Goal: Transaction & Acquisition: Purchase product/service

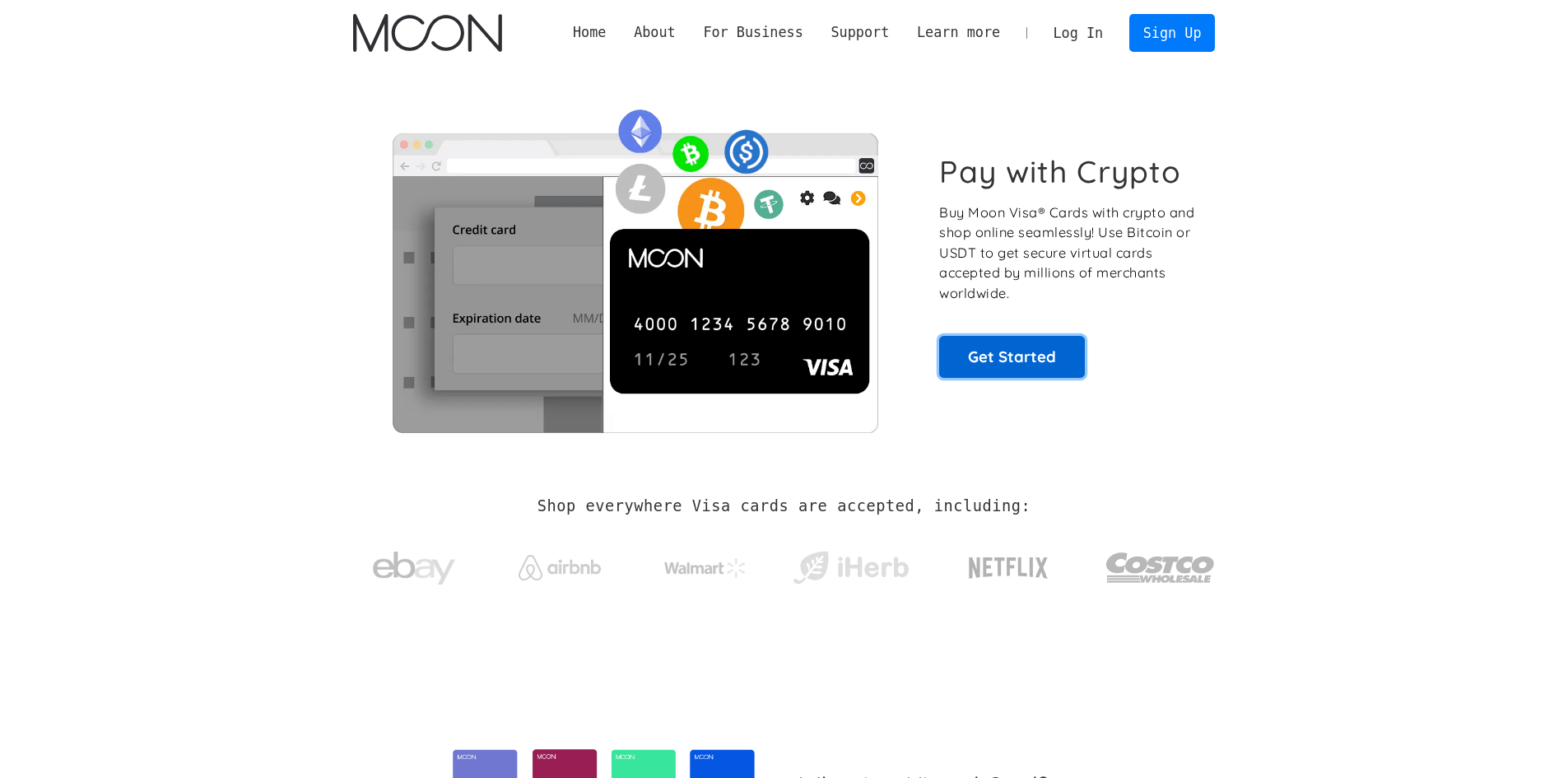
click at [1003, 352] on link "Get Started" at bounding box center [1012, 357] width 145 height 42
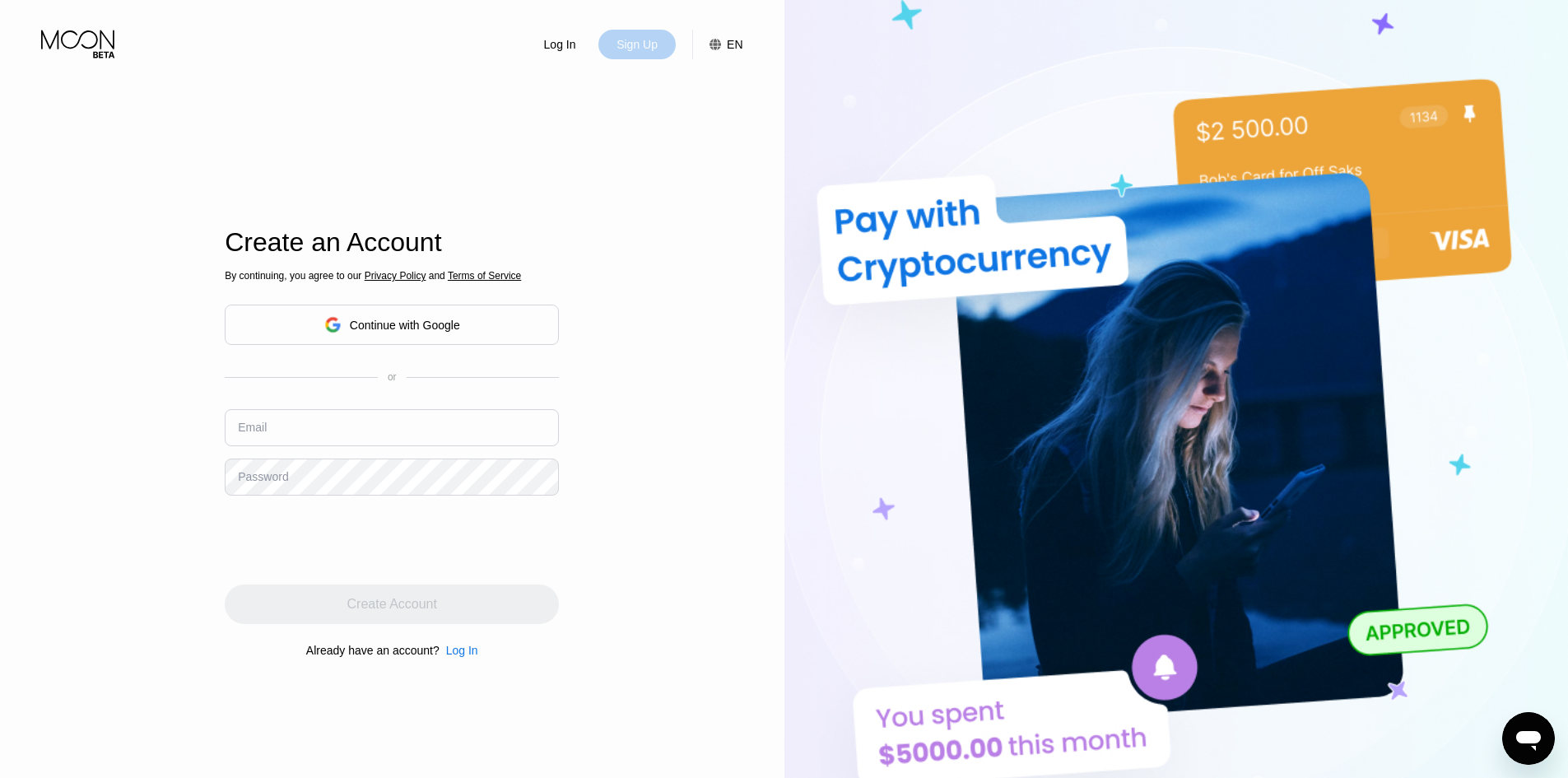
click at [630, 42] on div "Sign Up" at bounding box center [637, 44] width 44 height 16
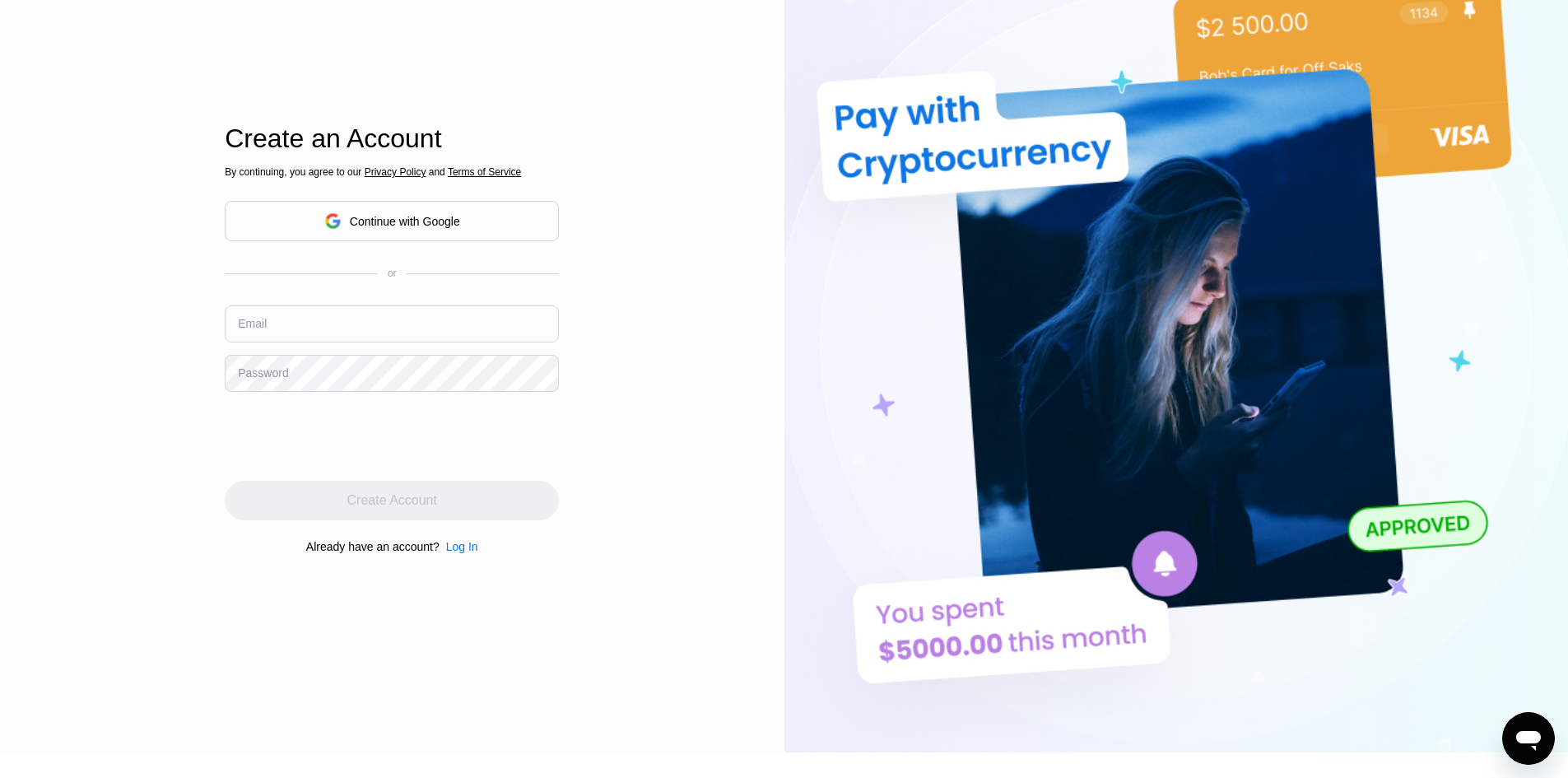
scroll to position [110, 0]
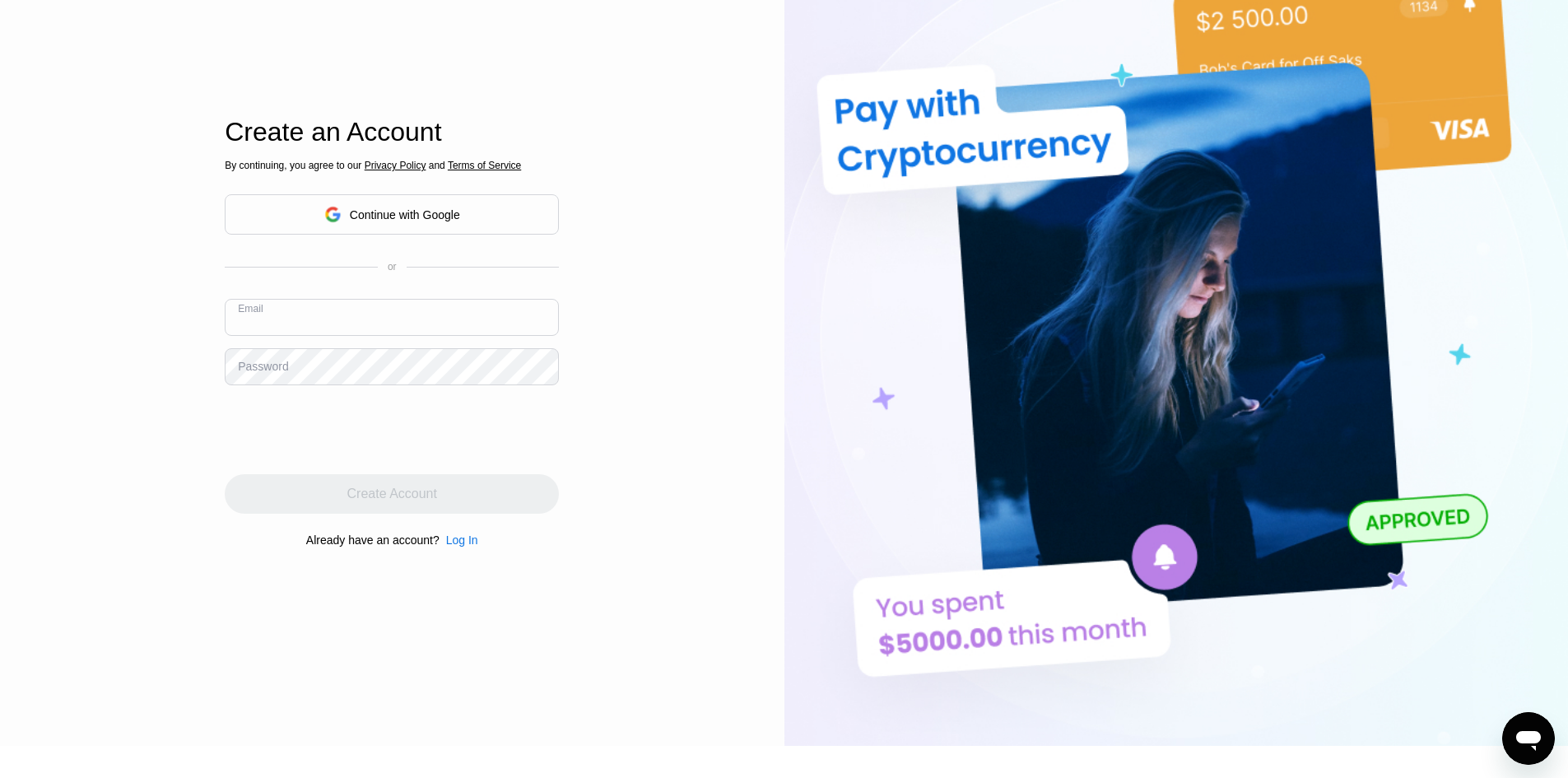
click at [318, 321] on input "text" at bounding box center [392, 317] width 334 height 37
type input "[EMAIL_ADDRESS][DOMAIN_NAME]"
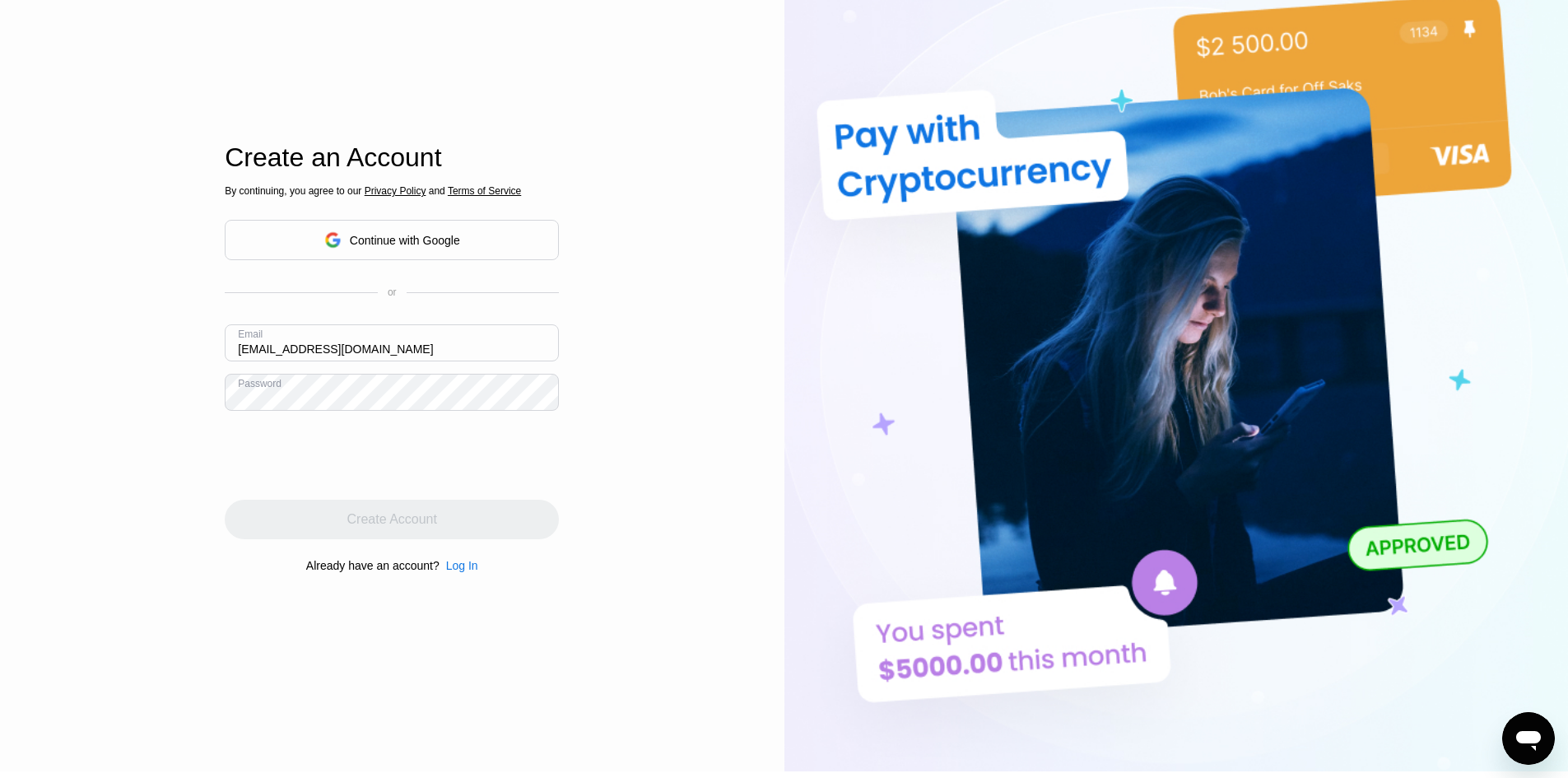
scroll to position [83, 0]
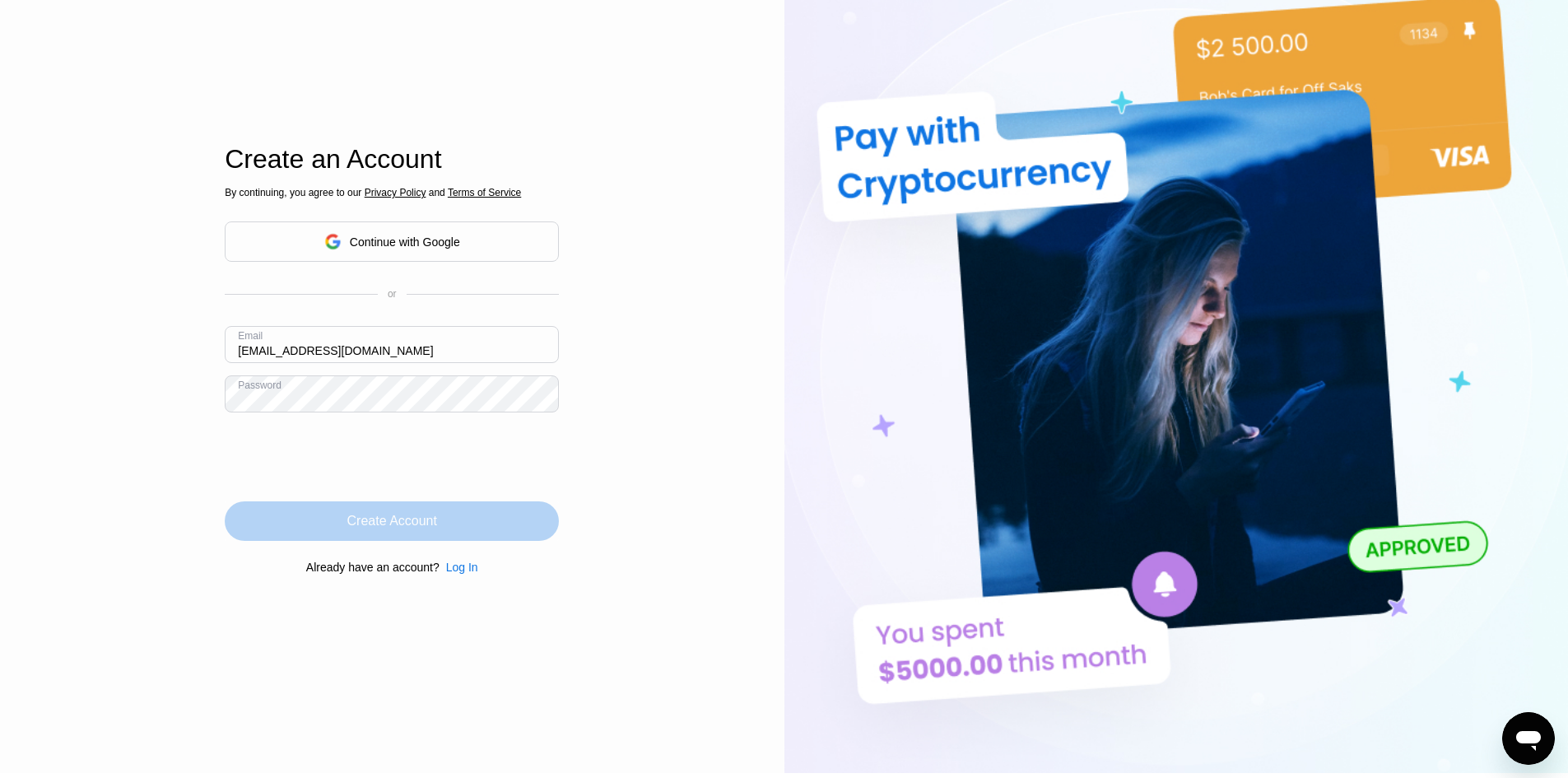
click at [375, 524] on div "Create Account" at bounding box center [392, 521] width 89 height 16
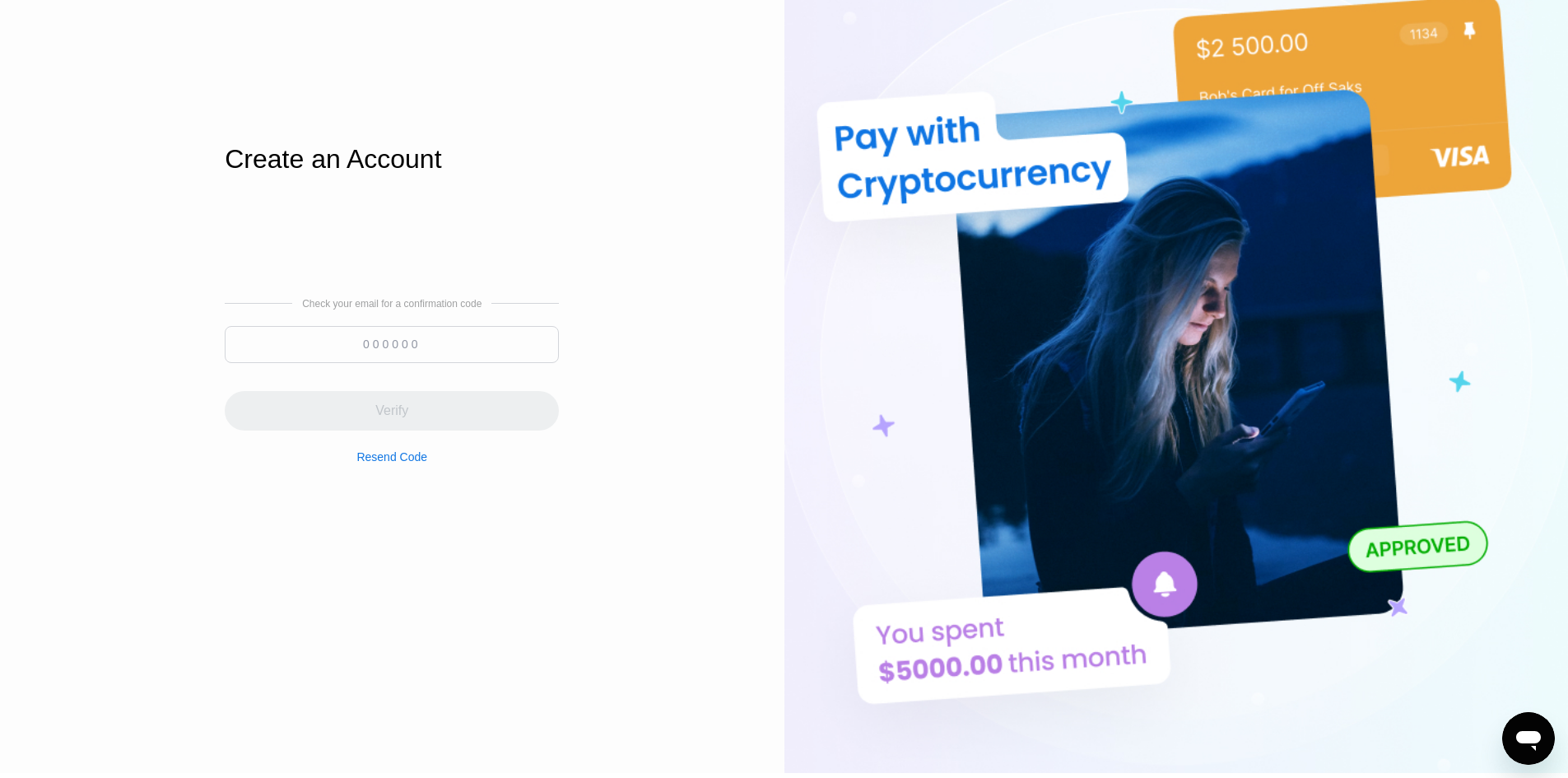
click at [357, 342] on input at bounding box center [392, 344] width 334 height 37
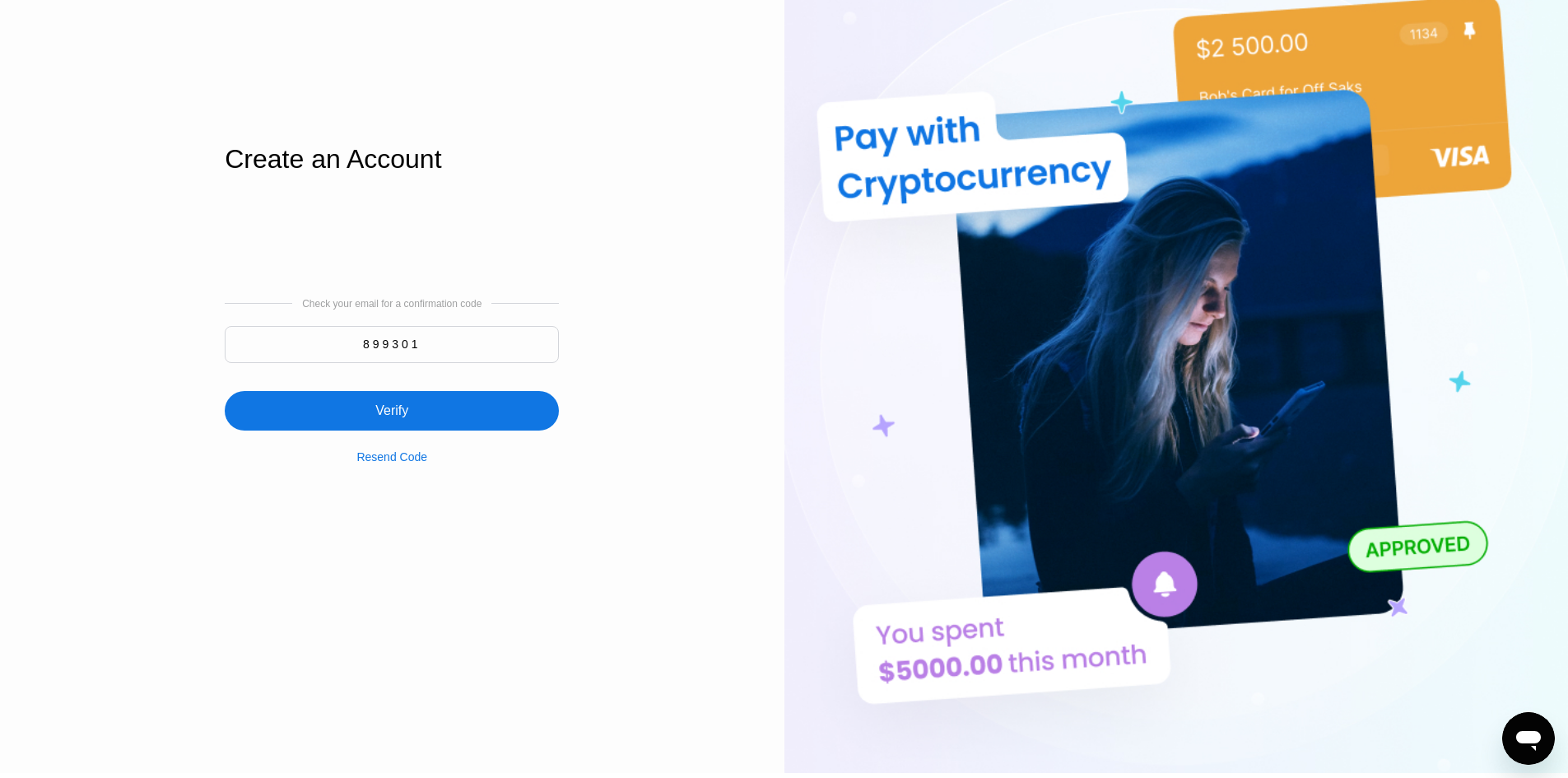
type input "899301"
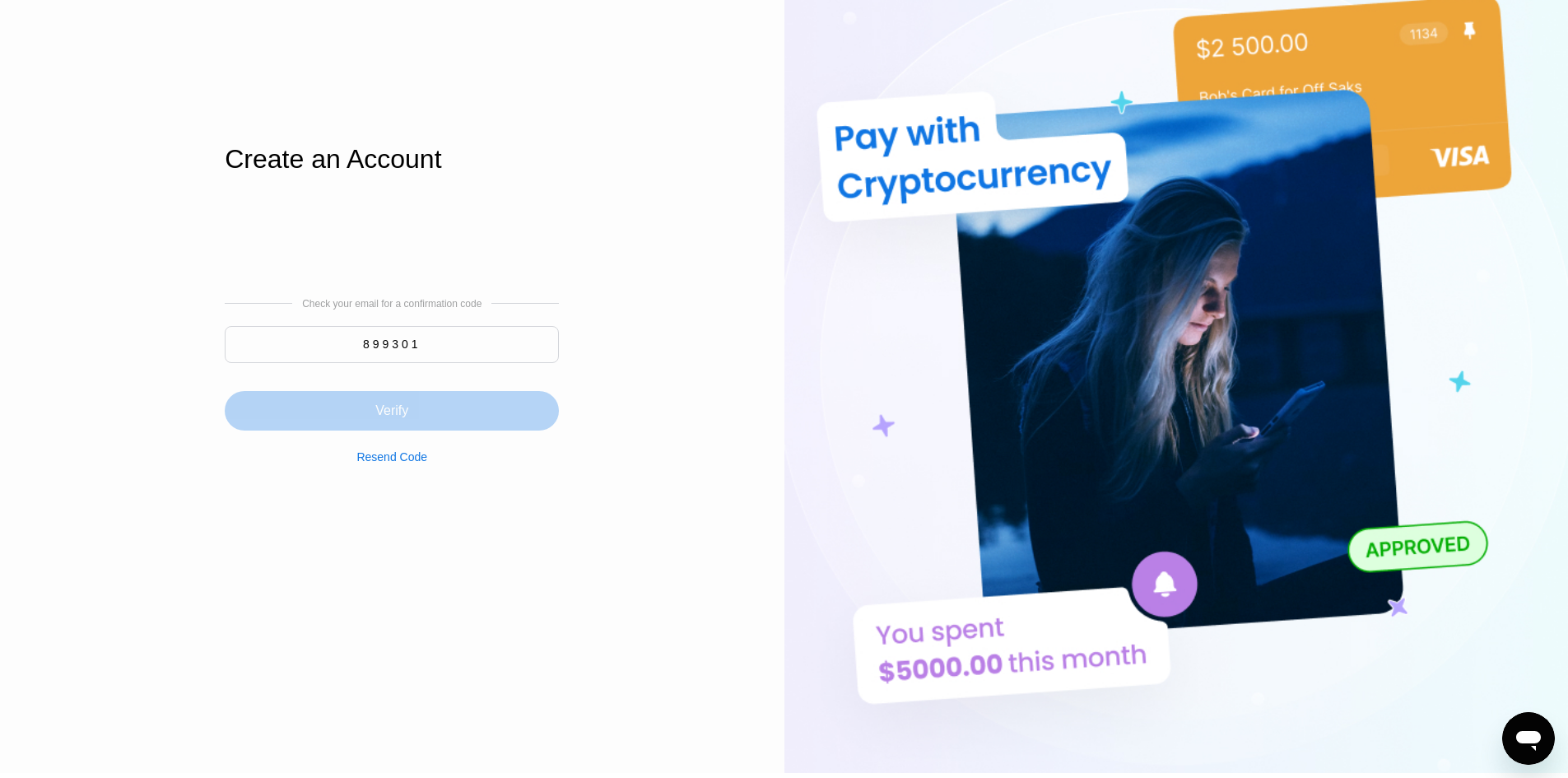
click at [425, 417] on div "Verify" at bounding box center [392, 411] width 334 height 40
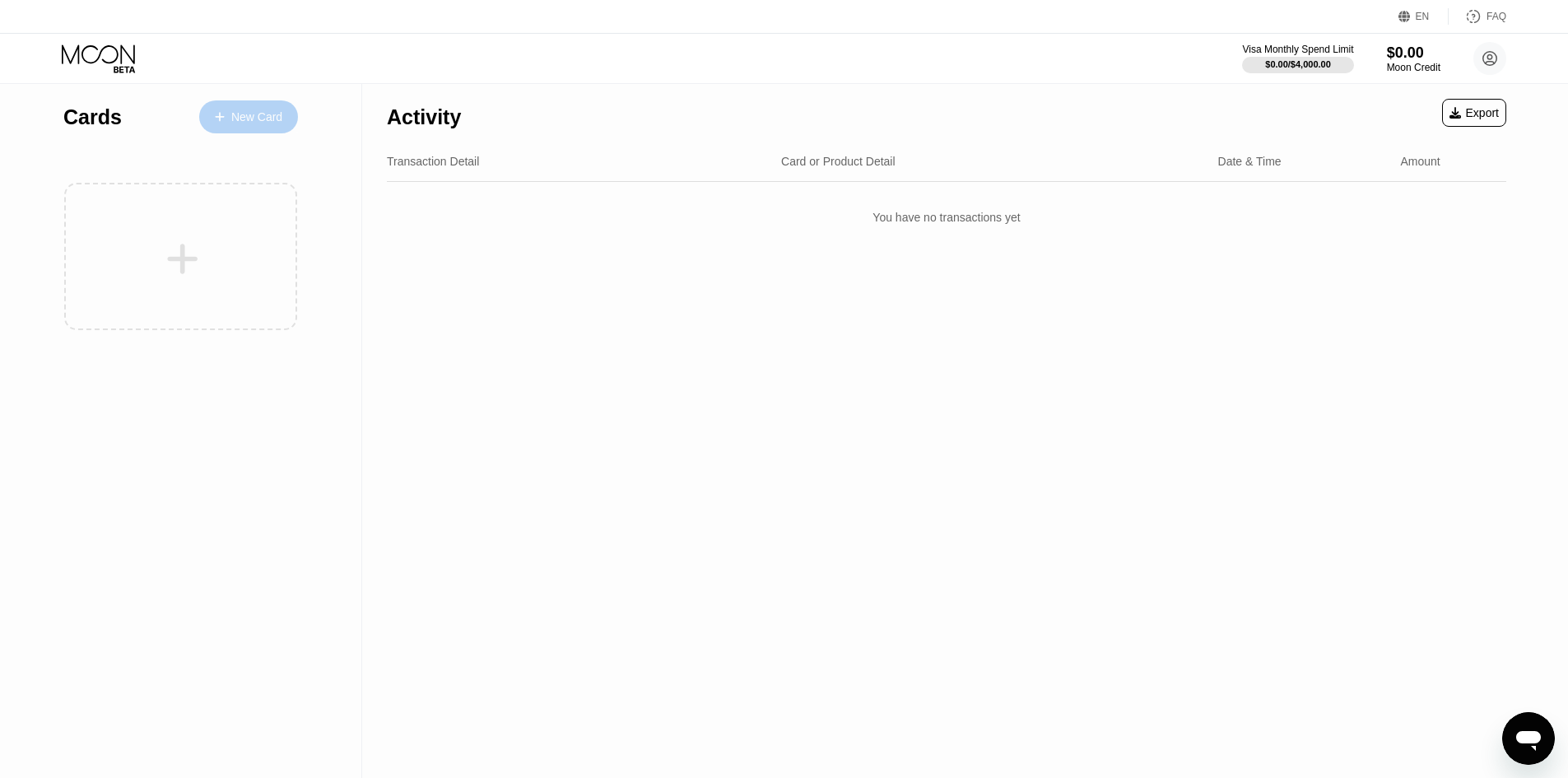
click at [254, 128] on div "New Card" at bounding box center [248, 117] width 98 height 33
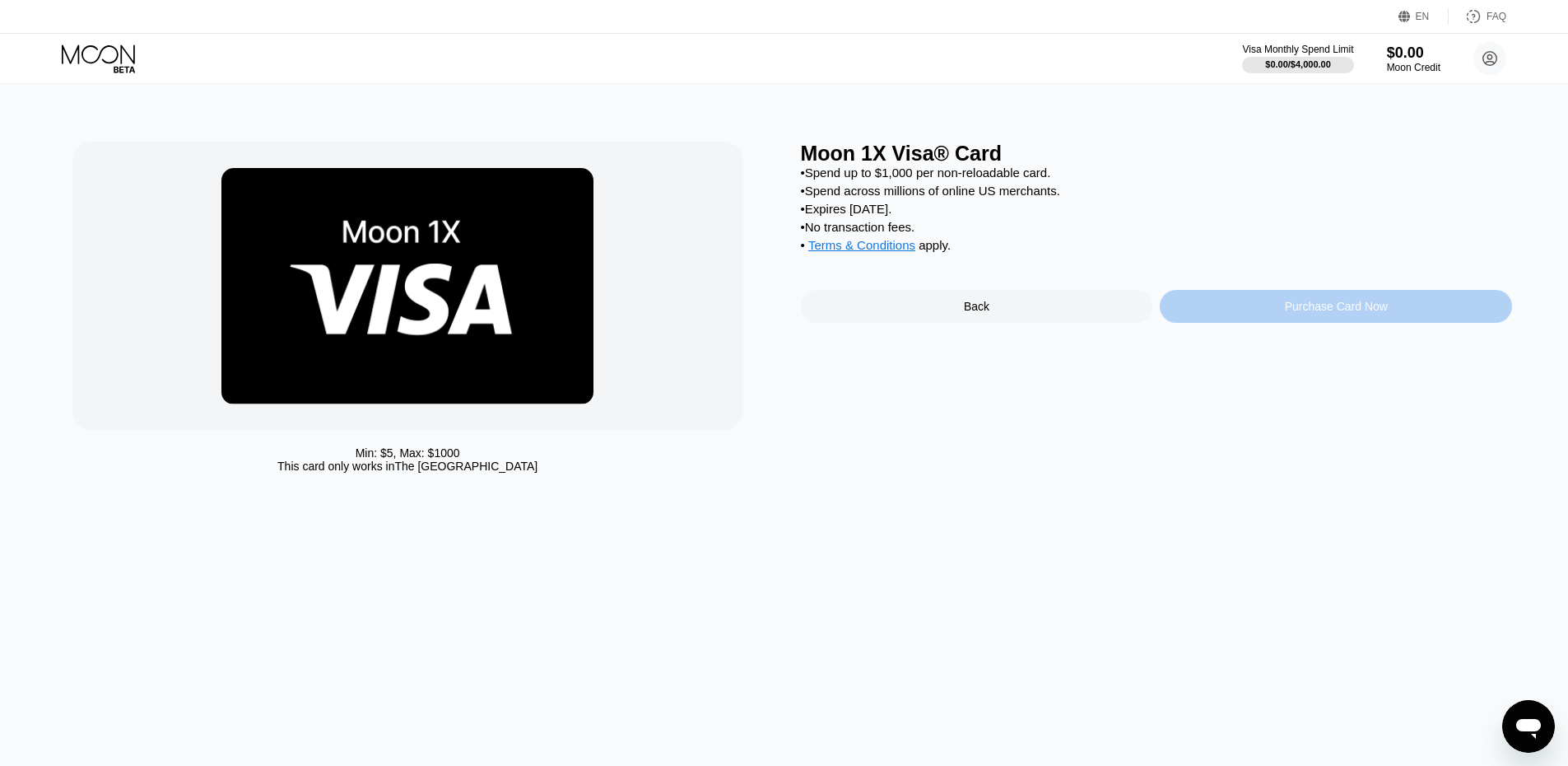
click at [1336, 313] on div "Purchase Card Now" at bounding box center [1337, 306] width 103 height 14
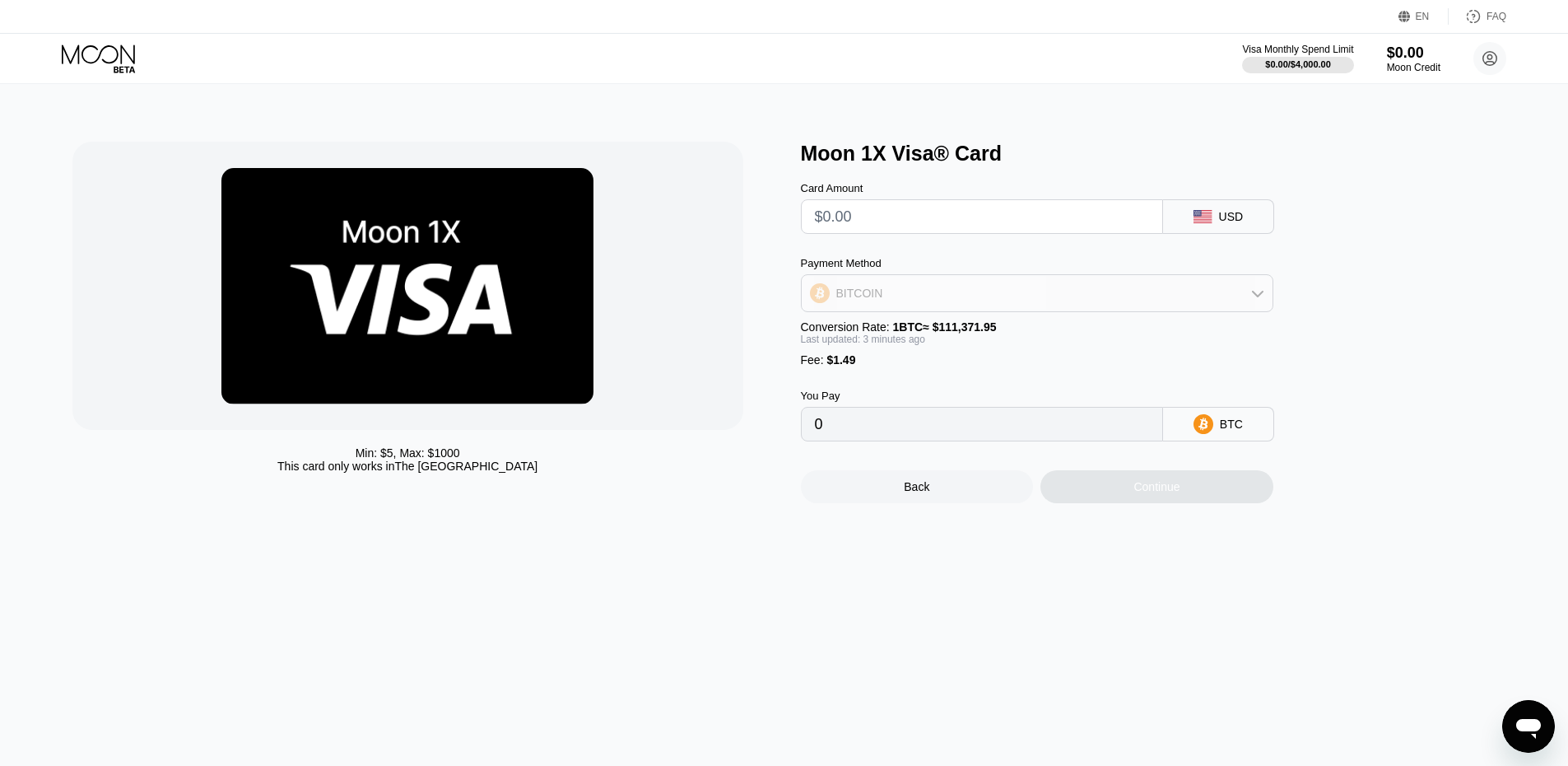
click at [1254, 300] on icon at bounding box center [1258, 293] width 14 height 14
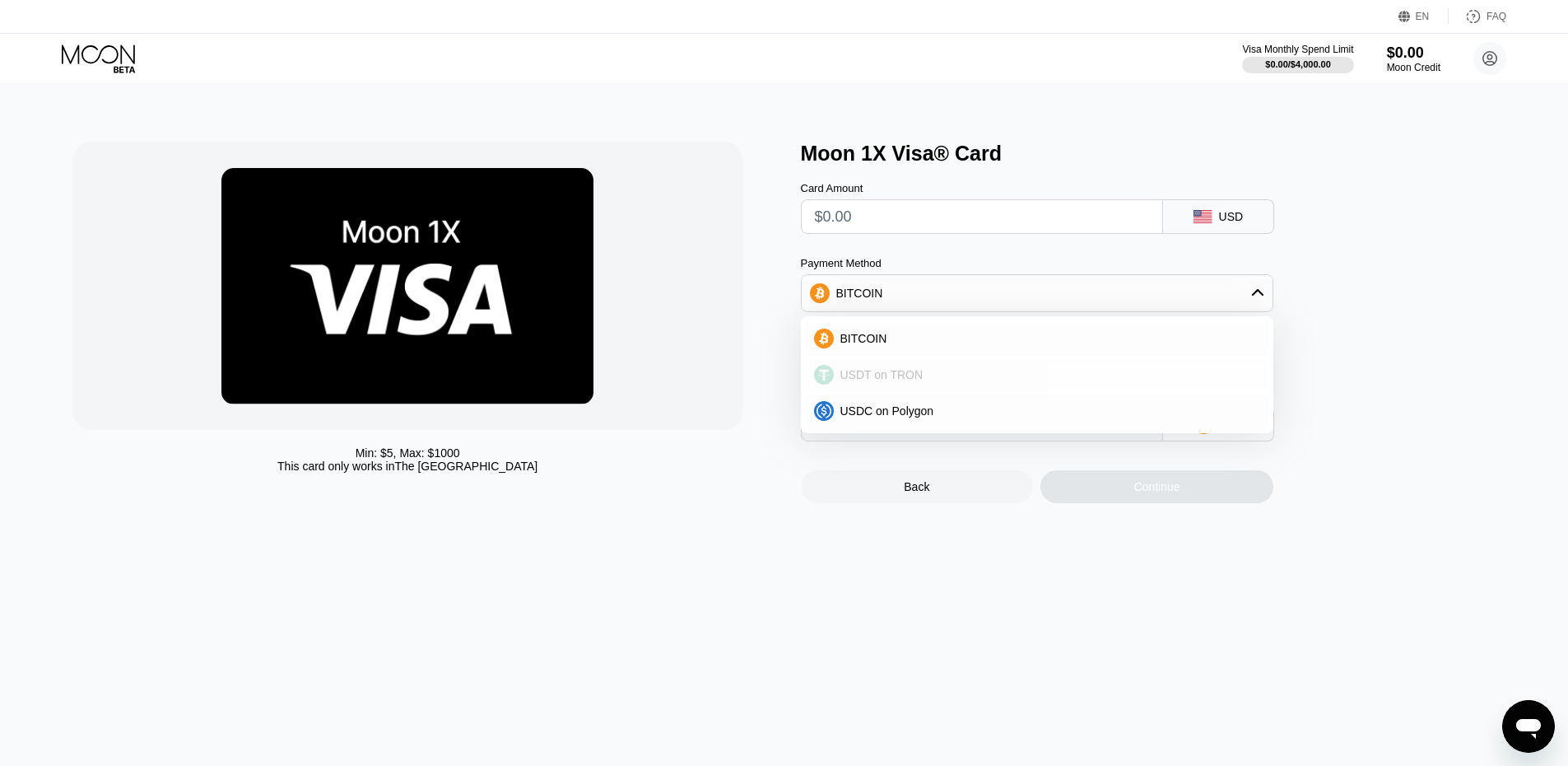
click at [865, 381] on span "USDT on TRON" at bounding box center [882, 374] width 83 height 14
type input "0.00"
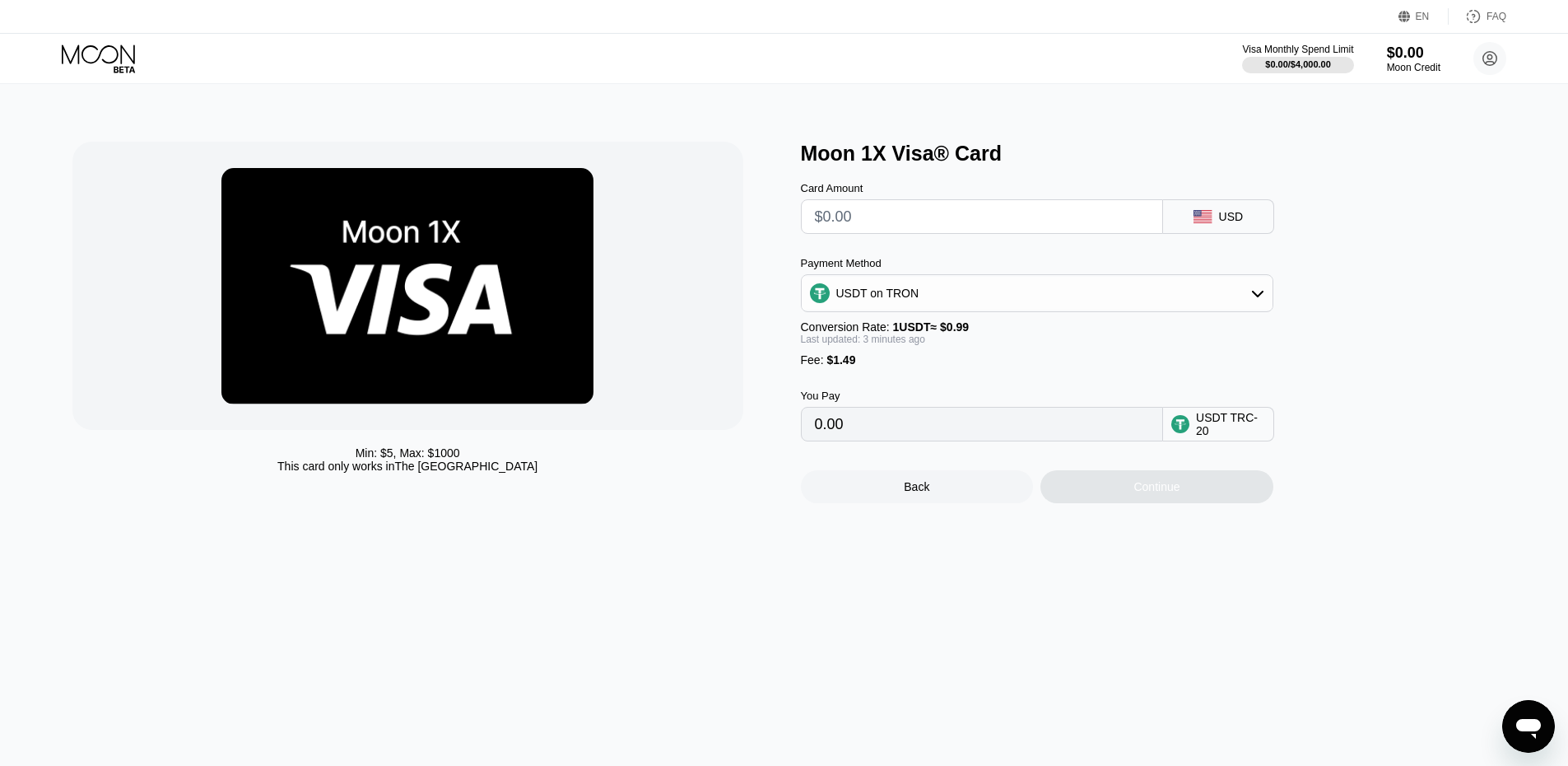
click at [892, 227] on input "text" at bounding box center [982, 217] width 334 height 33
type input "$4"
type input "5.55"
type input "$43"
type input "44.94"
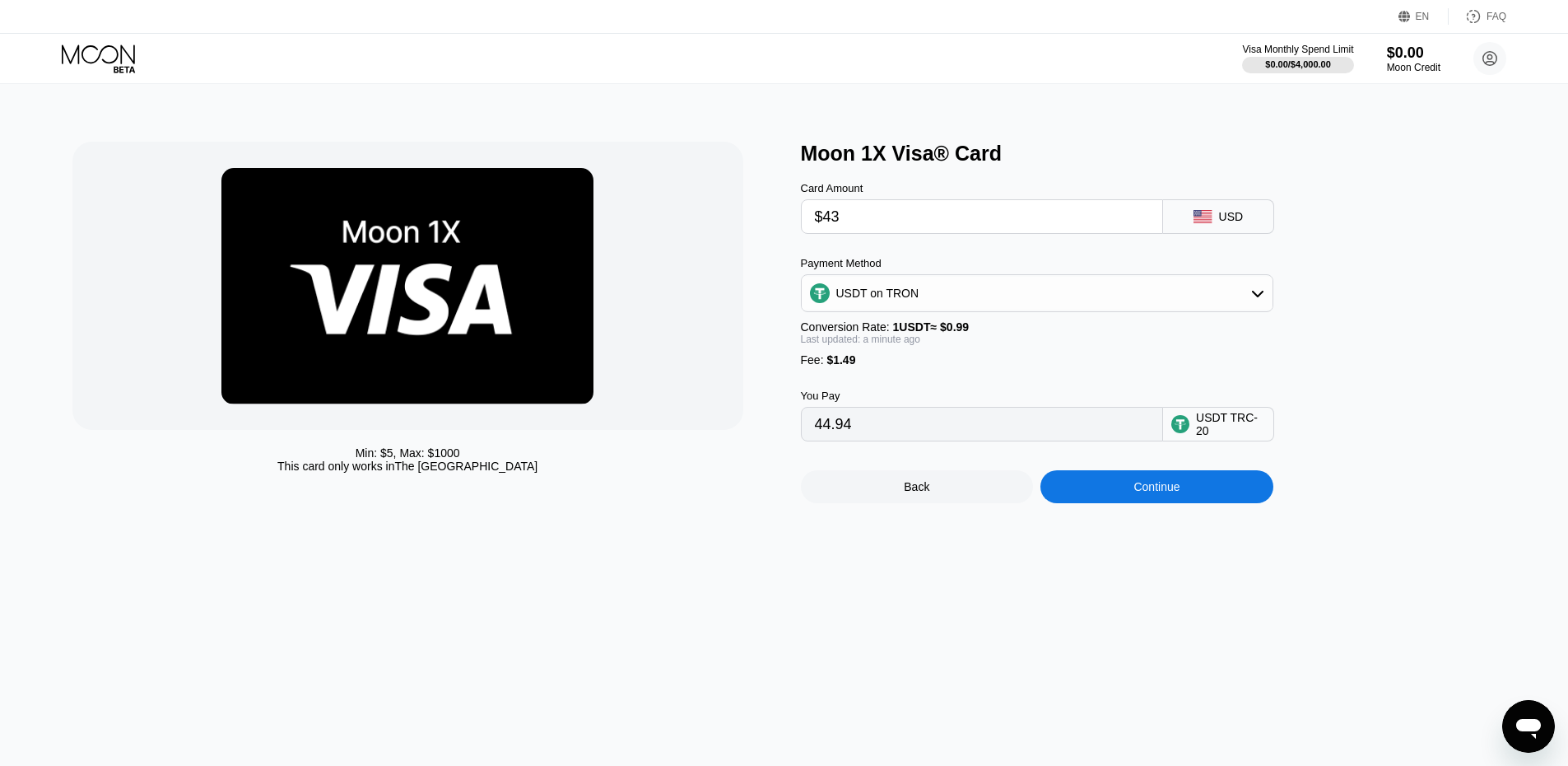
type input "$4"
type input "5.55"
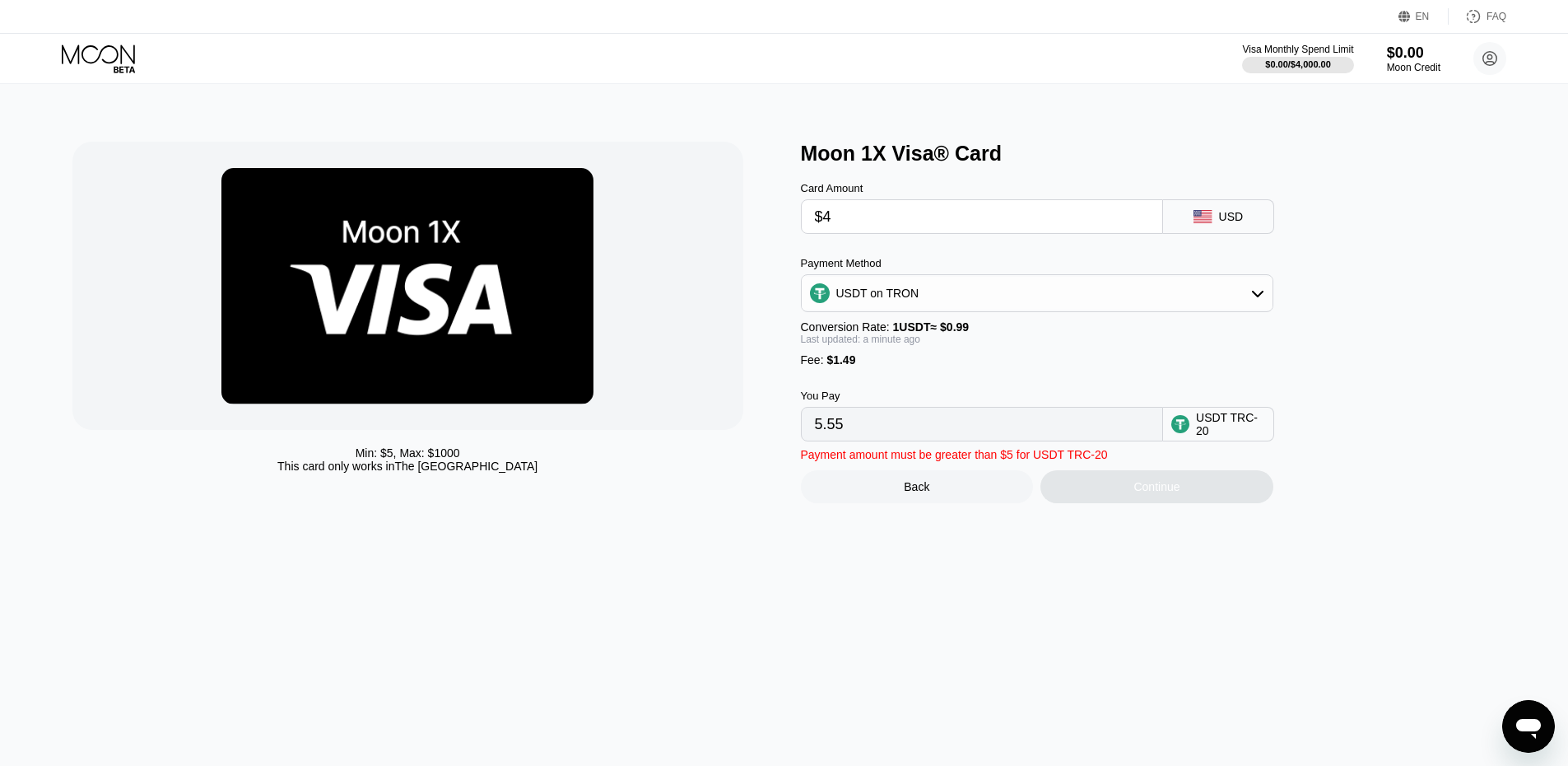
type input "$42"
type input "43.93"
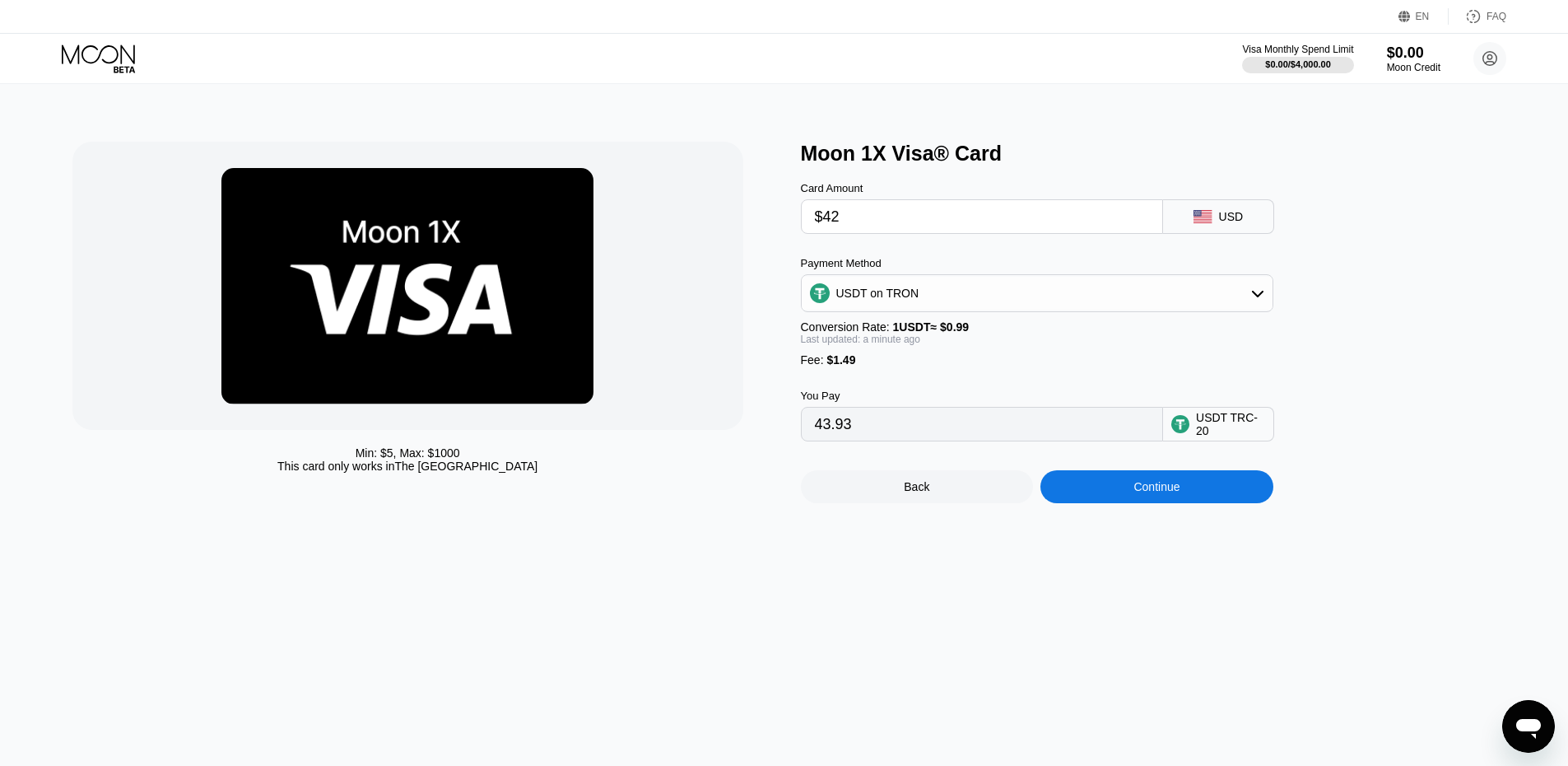
type input "$42"
click at [1137, 493] on div "Continue" at bounding box center [1156, 486] width 46 height 14
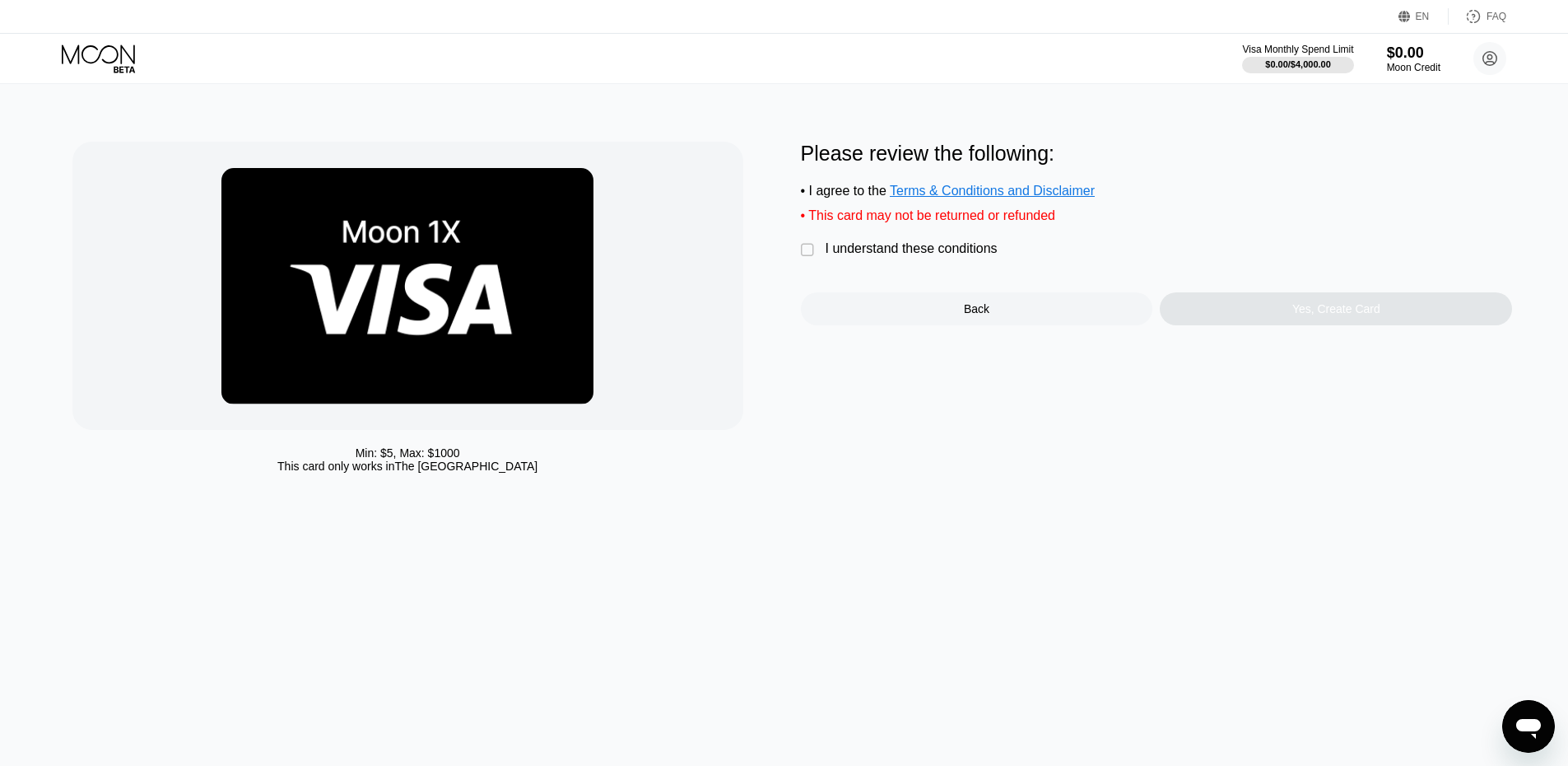
click at [808, 258] on div "" at bounding box center [809, 250] width 16 height 16
click at [1293, 318] on div "Yes, Create Card" at bounding box center [1336, 309] width 352 height 33
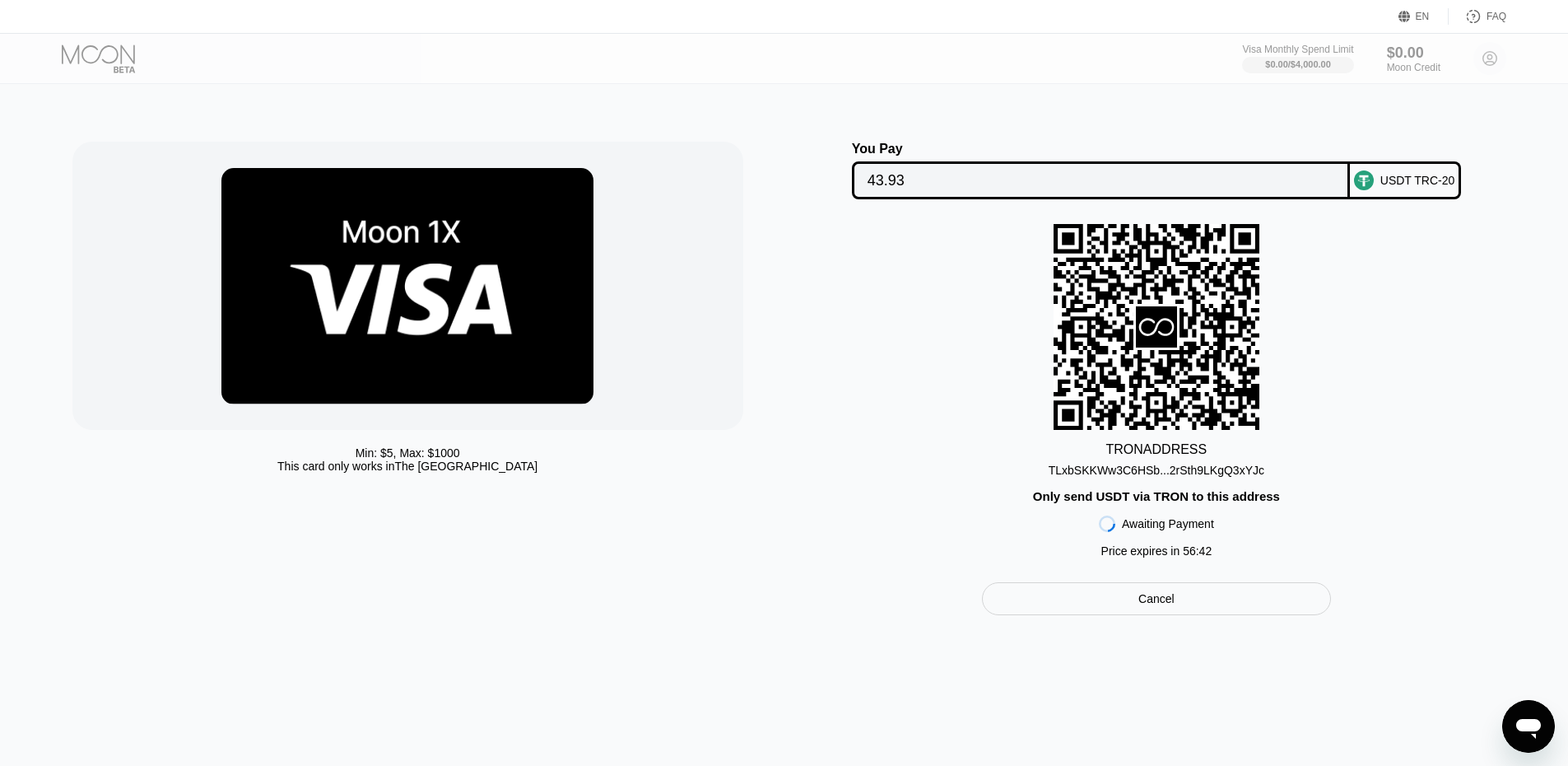
click at [1293, 318] on div "TRON ADDRESS TLxbSKKWw3C6HSb...2rSth9LKgQ3xYJc Only send USDT via TRON to this …" at bounding box center [1157, 395] width 712 height 341
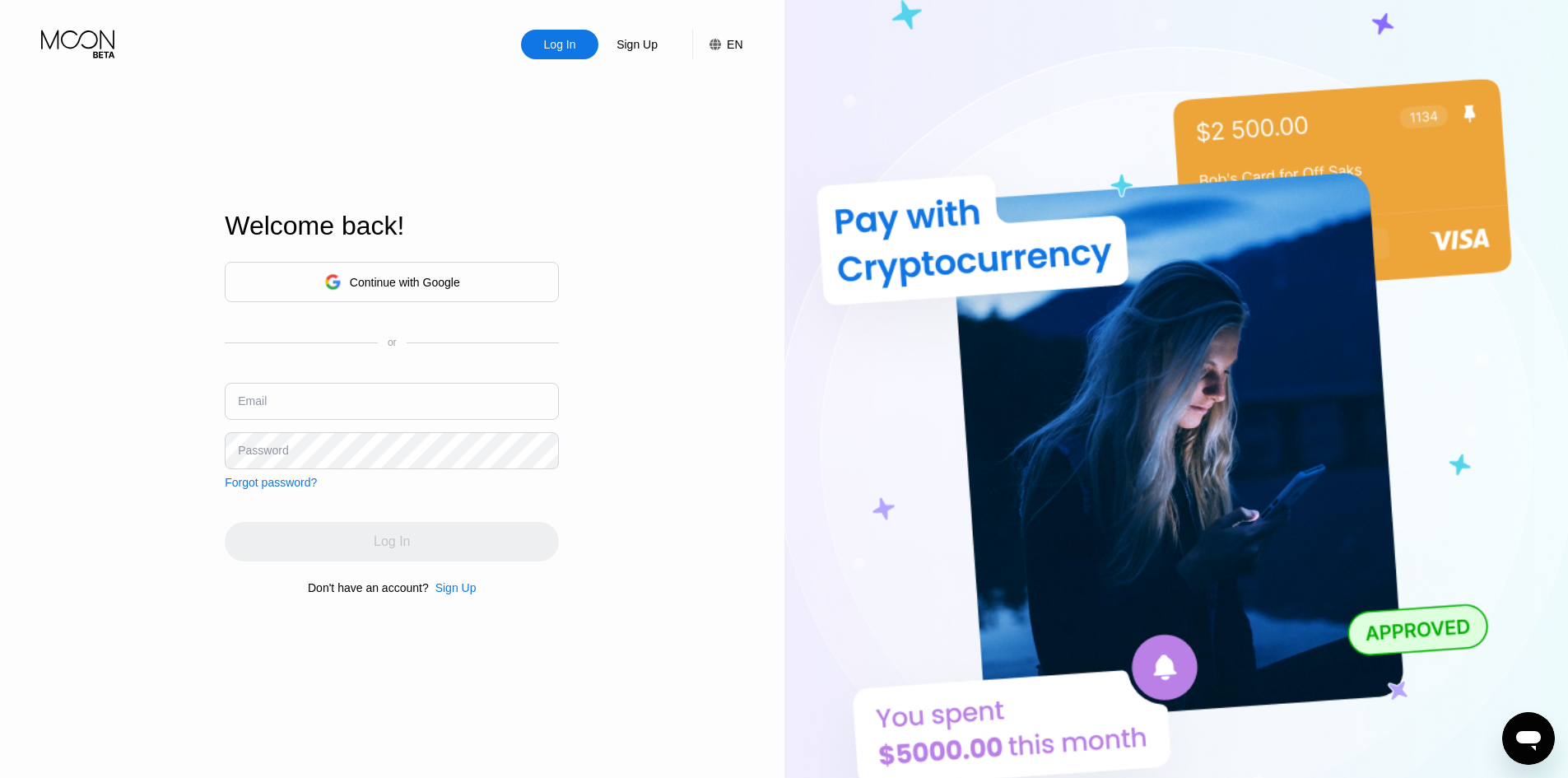
type input "[EMAIL_ADDRESS][DOMAIN_NAME]"
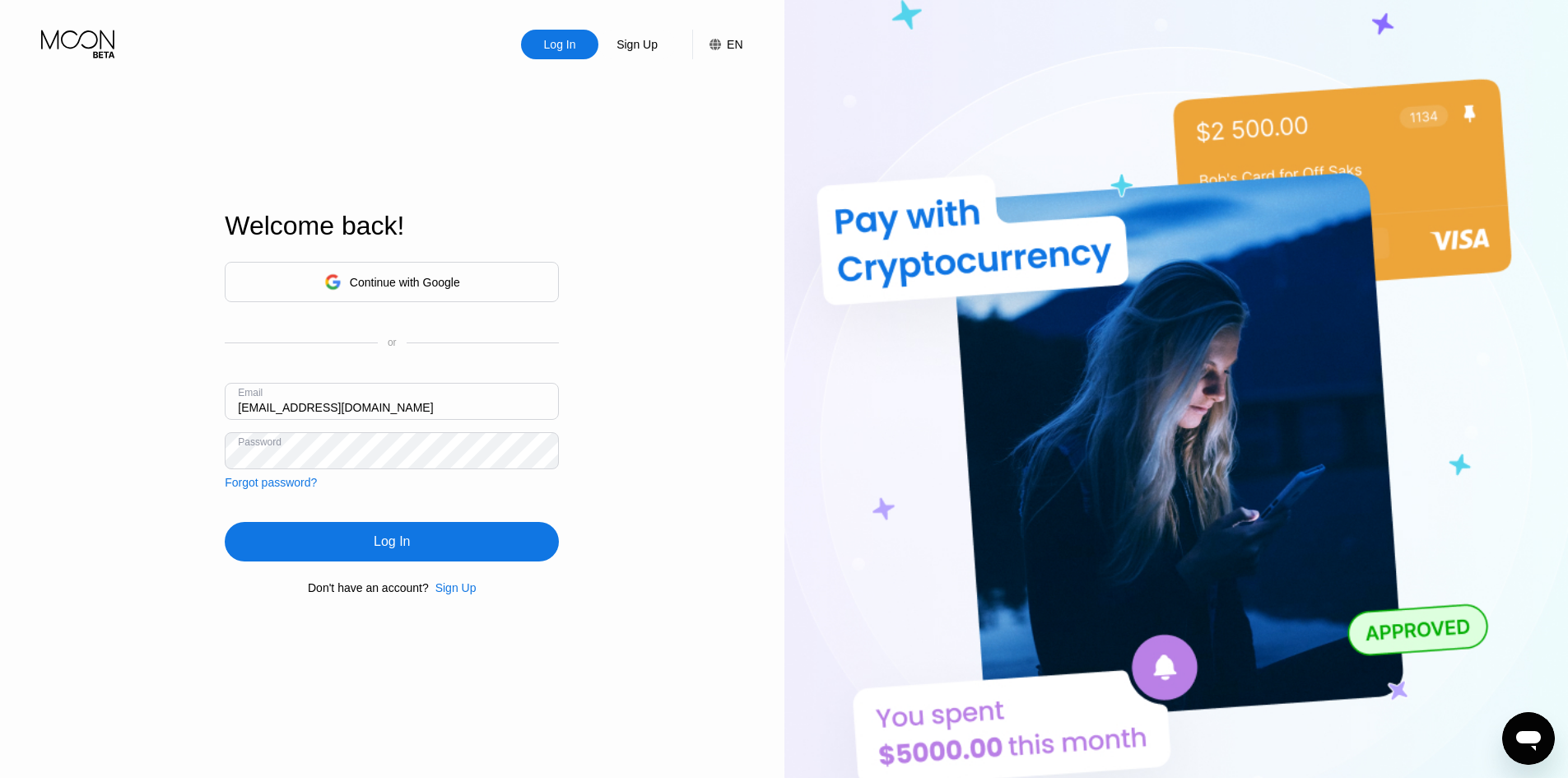
click at [378, 412] on input "[EMAIL_ADDRESS][DOMAIN_NAME]" at bounding box center [392, 401] width 334 height 37
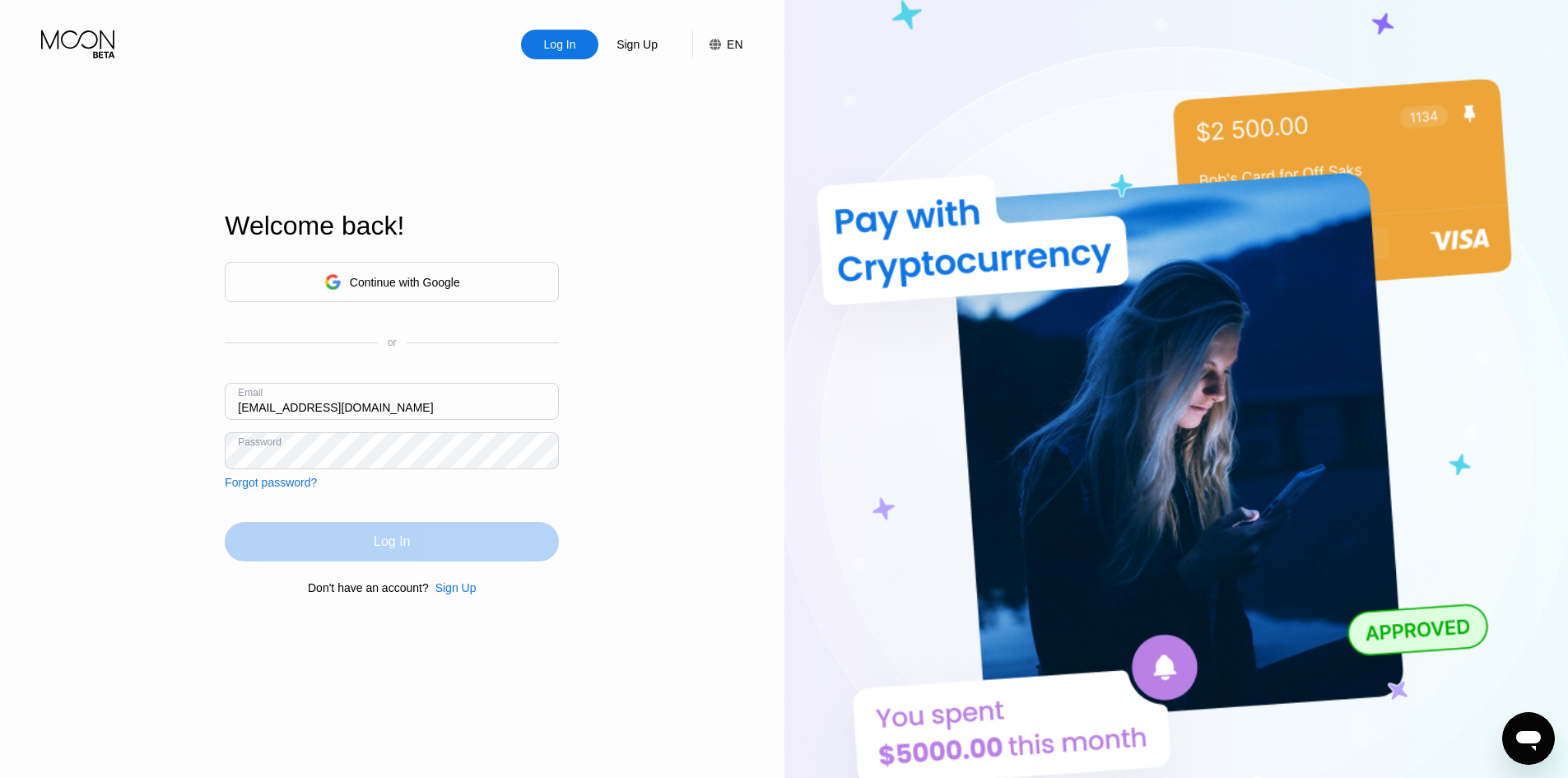
click at [390, 545] on div "Log In" at bounding box center [392, 542] width 36 height 16
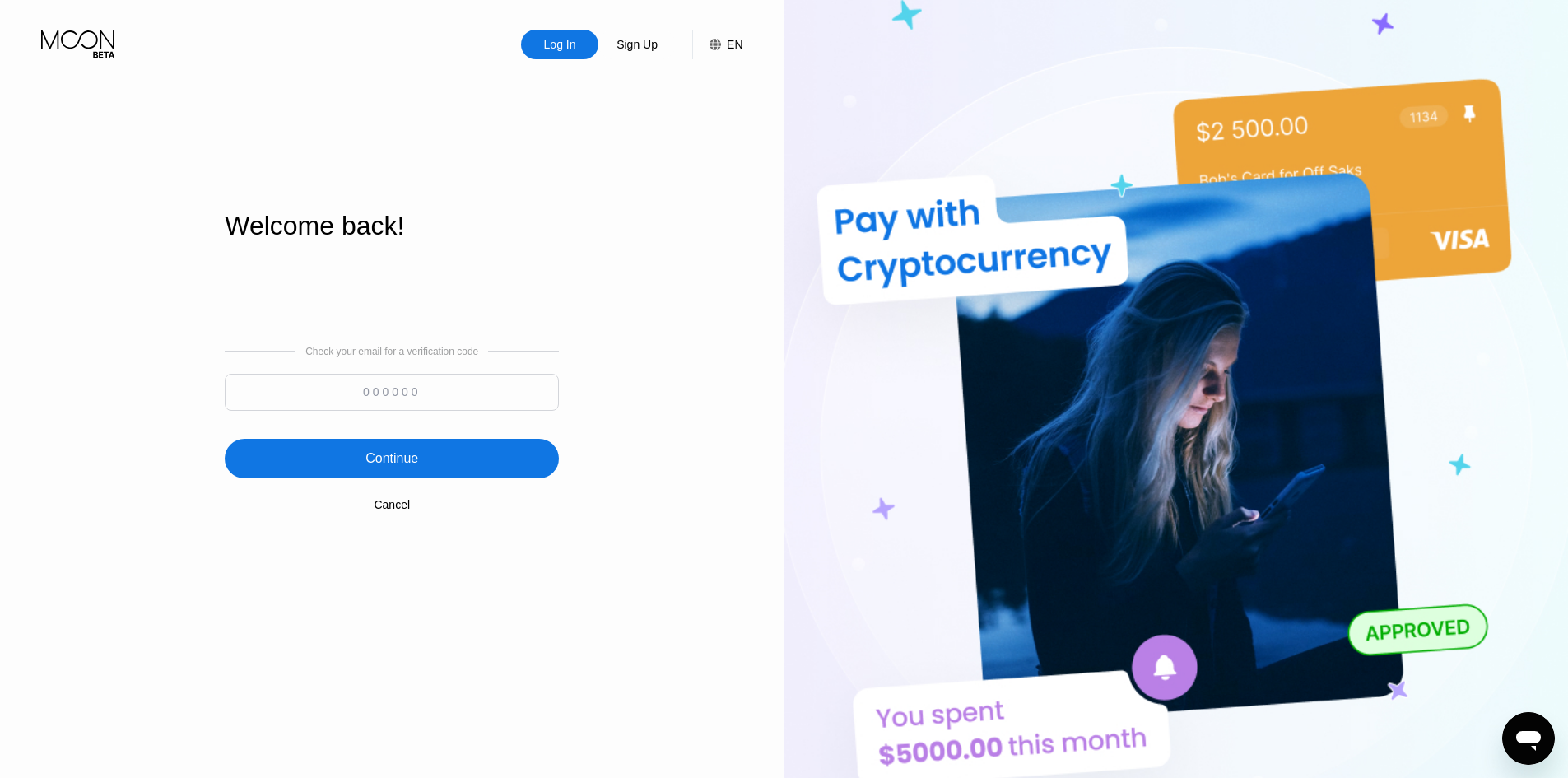
click at [363, 401] on input at bounding box center [392, 392] width 334 height 37
type input "633062"
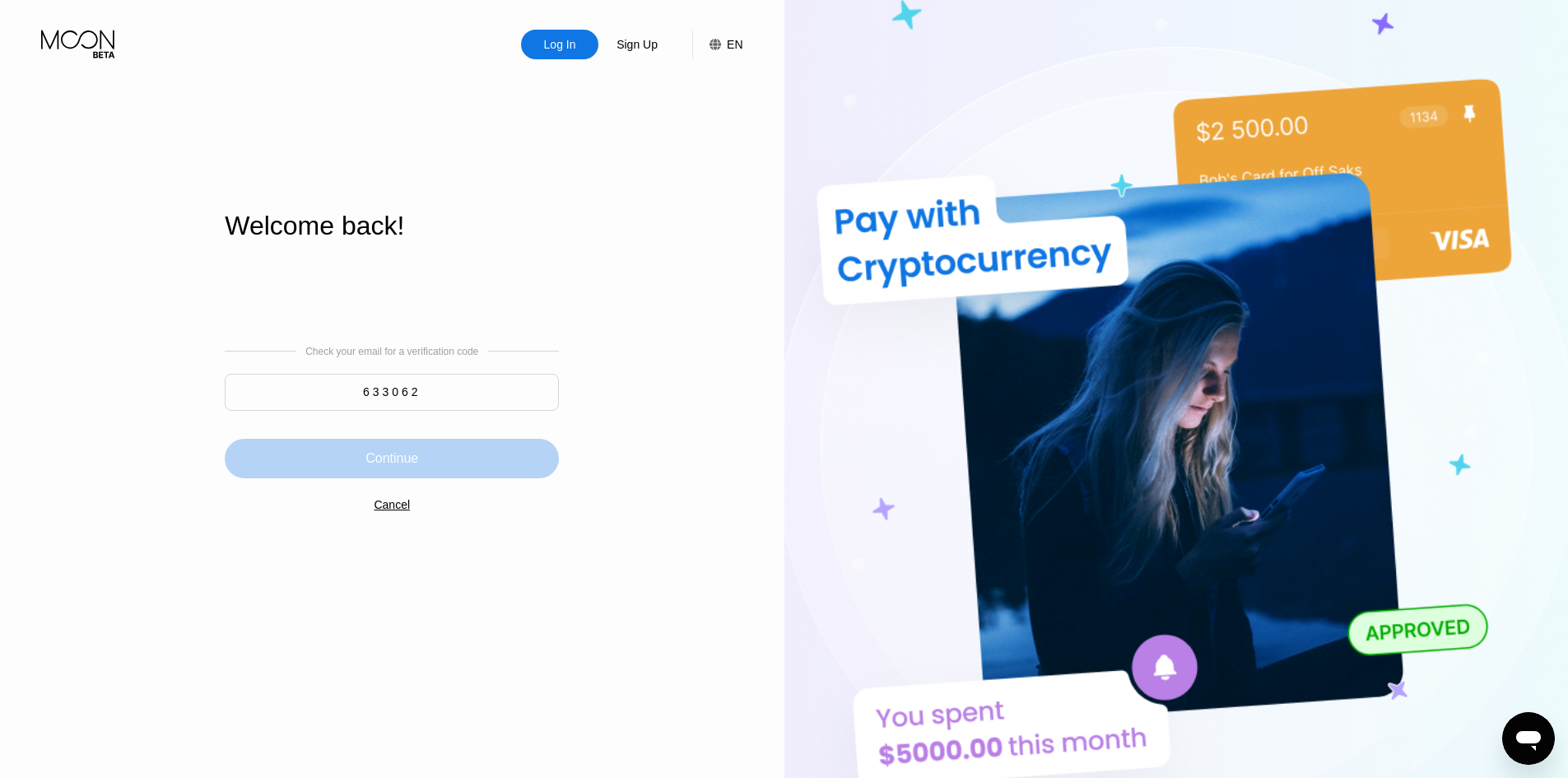
click at [419, 464] on div "Continue" at bounding box center [392, 459] width 334 height 40
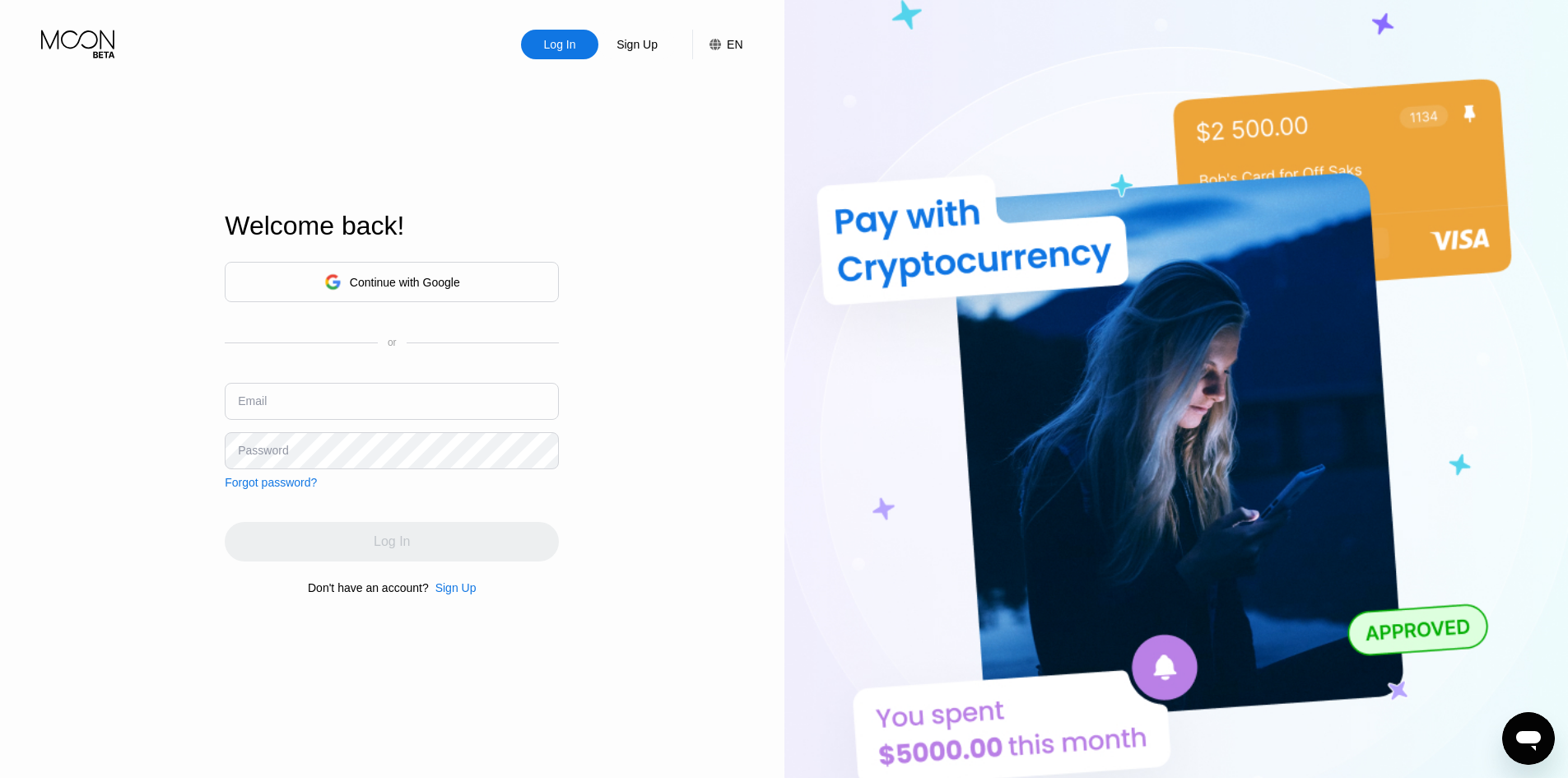
type input "[EMAIL_ADDRESS][DOMAIN_NAME]"
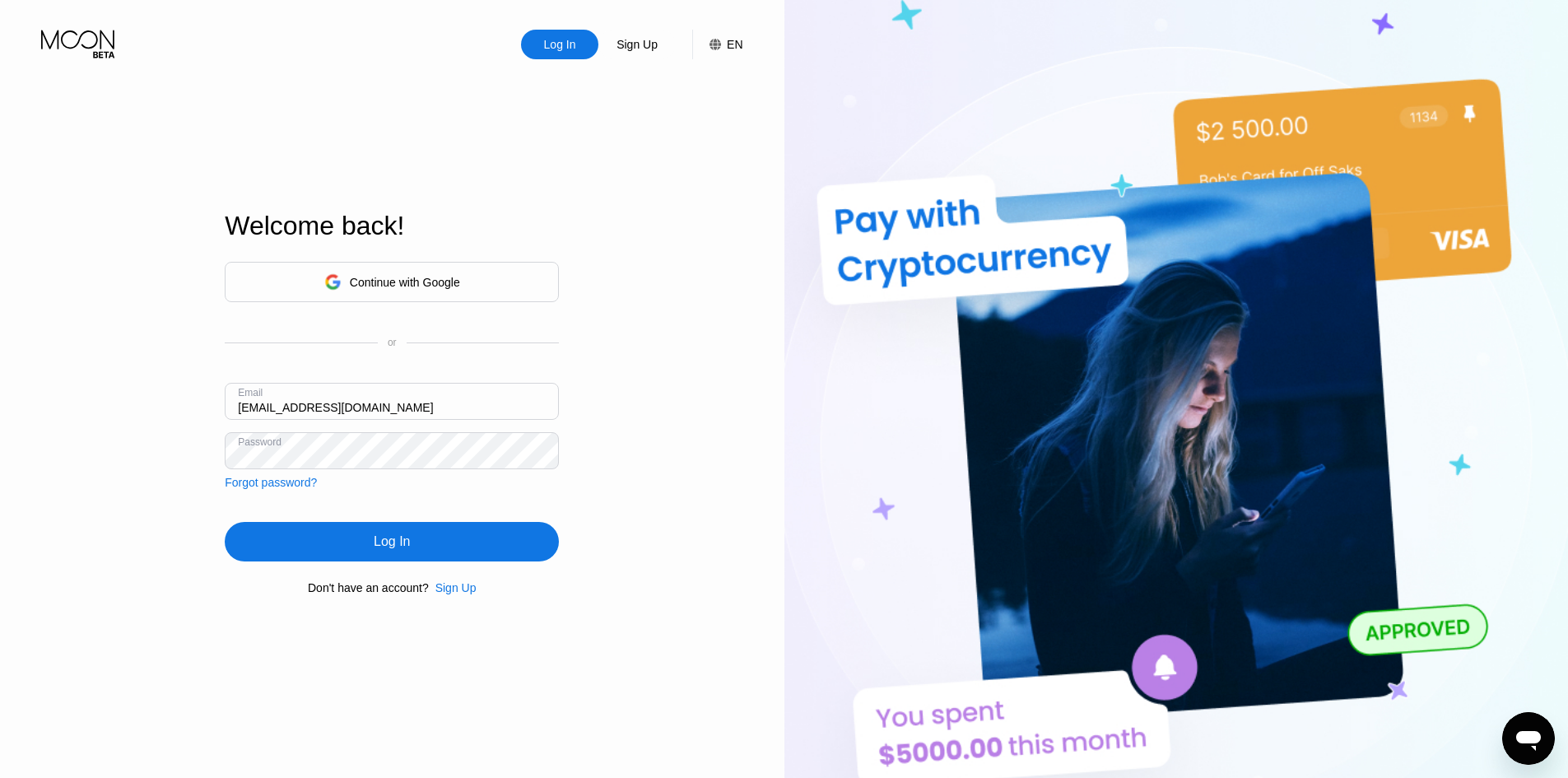
click at [397, 405] on input "[EMAIL_ADDRESS][DOMAIN_NAME]" at bounding box center [392, 401] width 334 height 37
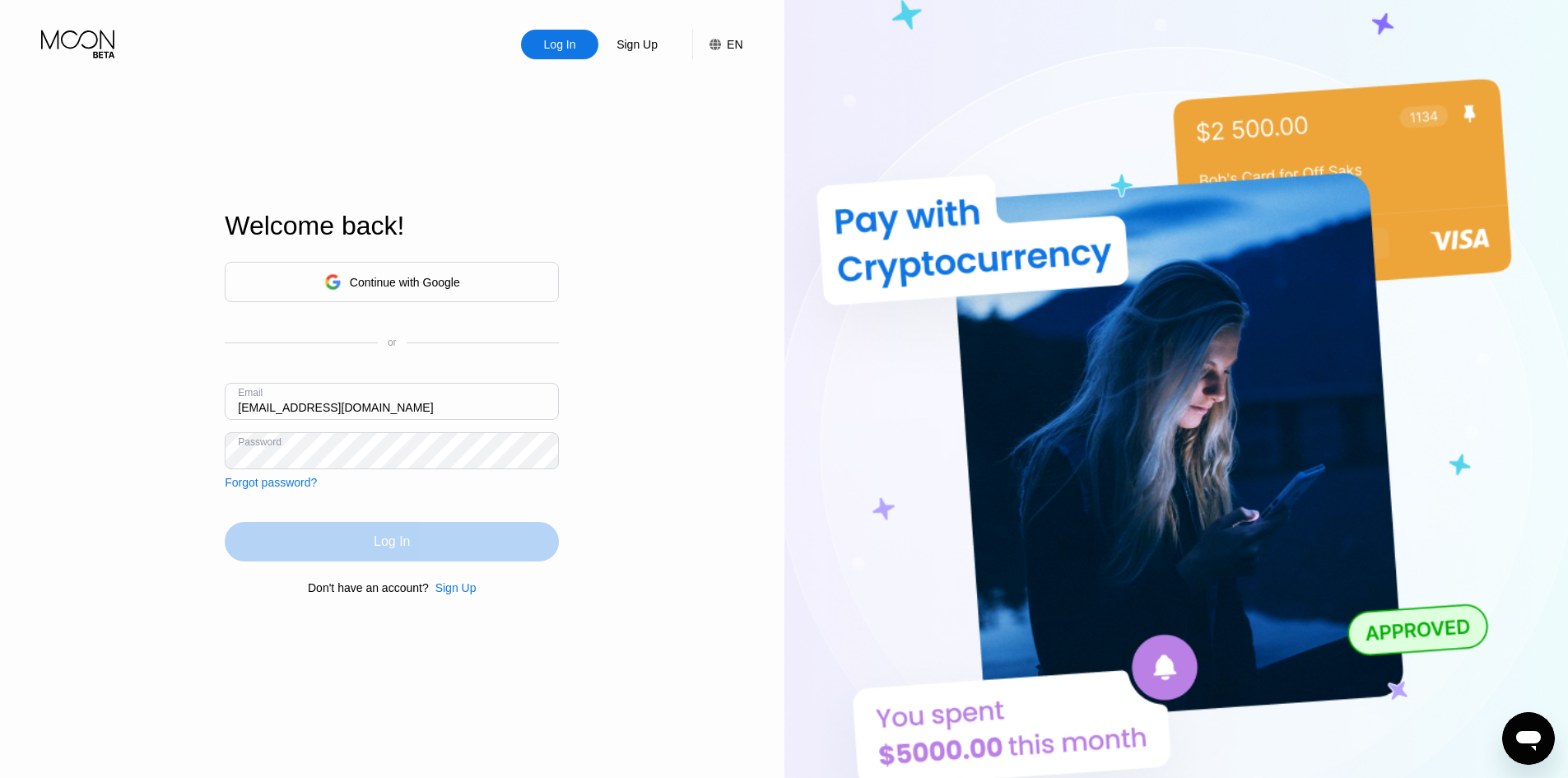
click at [382, 542] on div "Log In" at bounding box center [392, 542] width 36 height 16
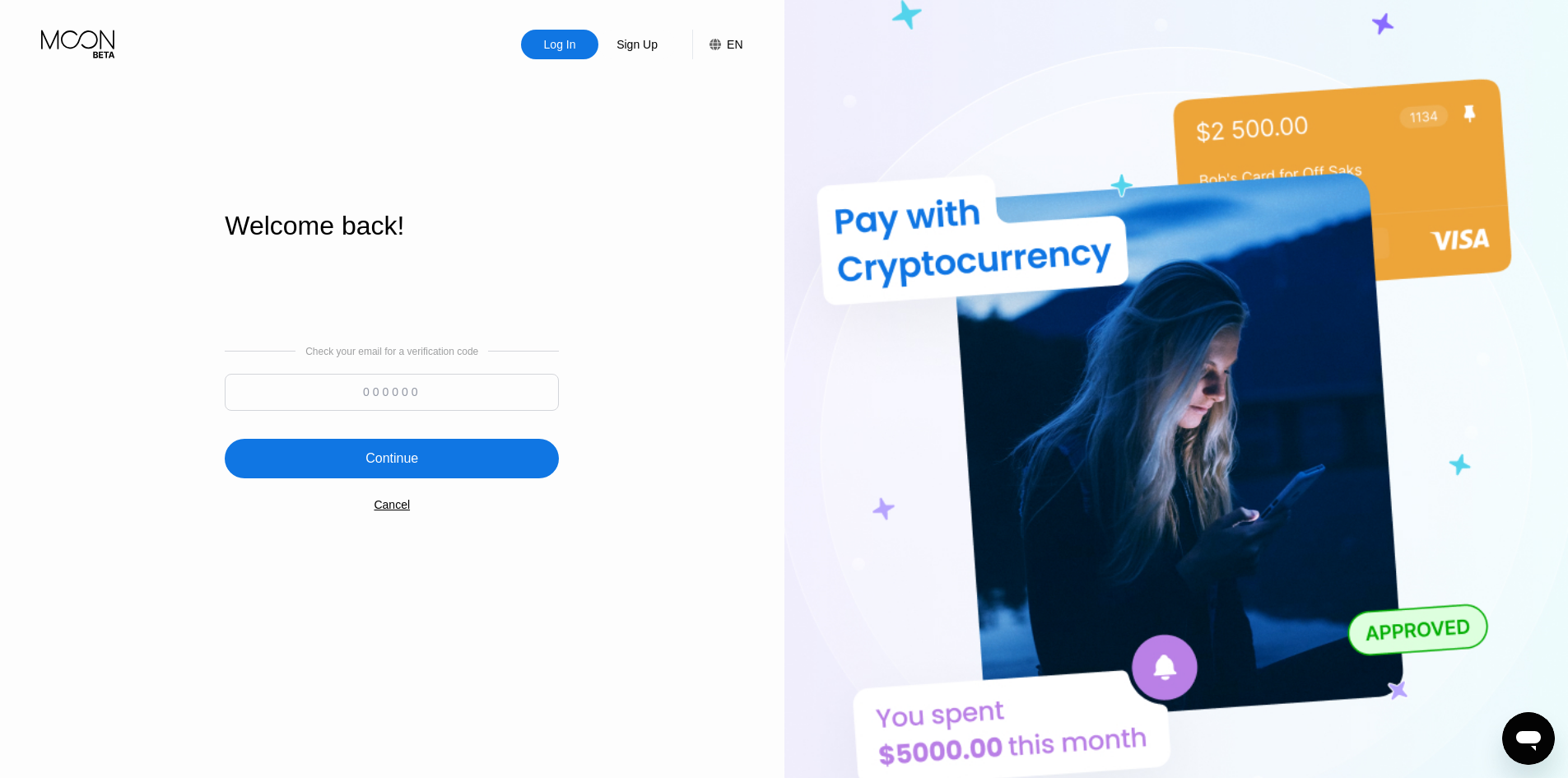
click at [425, 383] on input at bounding box center [392, 392] width 334 height 37
type input "878902"
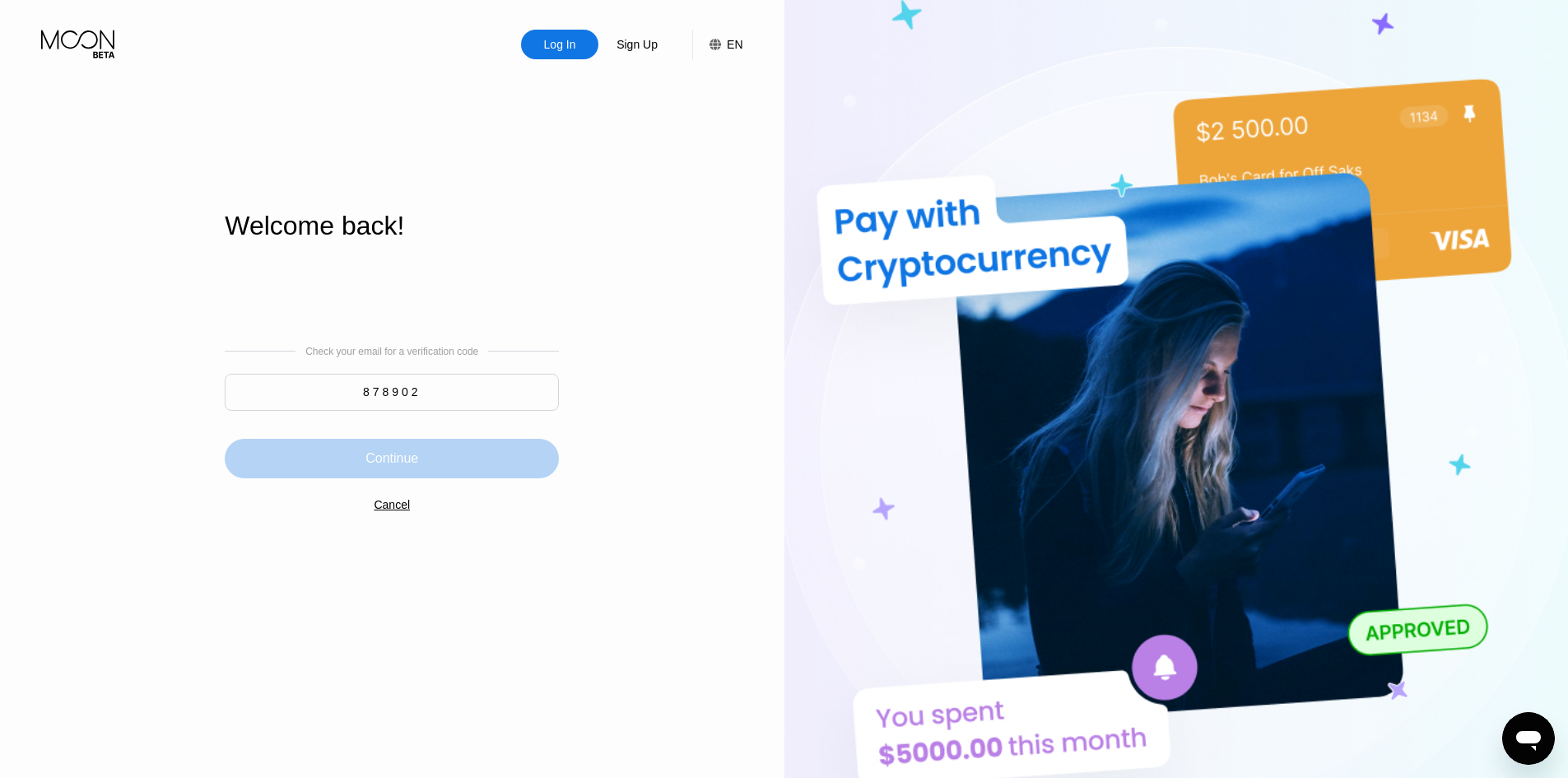
click at [403, 461] on div "Continue" at bounding box center [392, 459] width 52 height 16
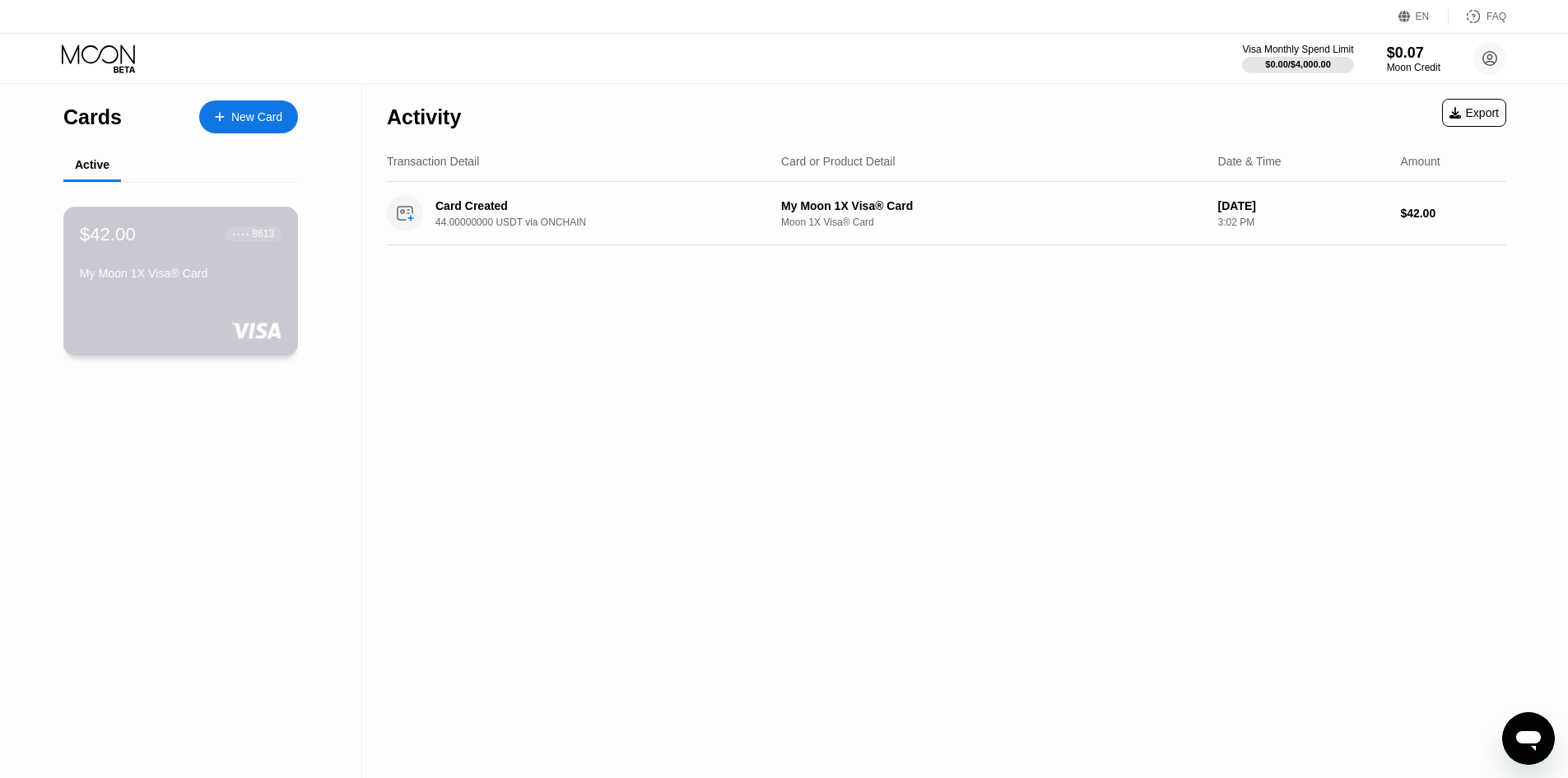
click at [247, 323] on div "$42.00 ● ● ● ● 8613 My Moon 1X Visa® Card" at bounding box center [181, 281] width 236 height 149
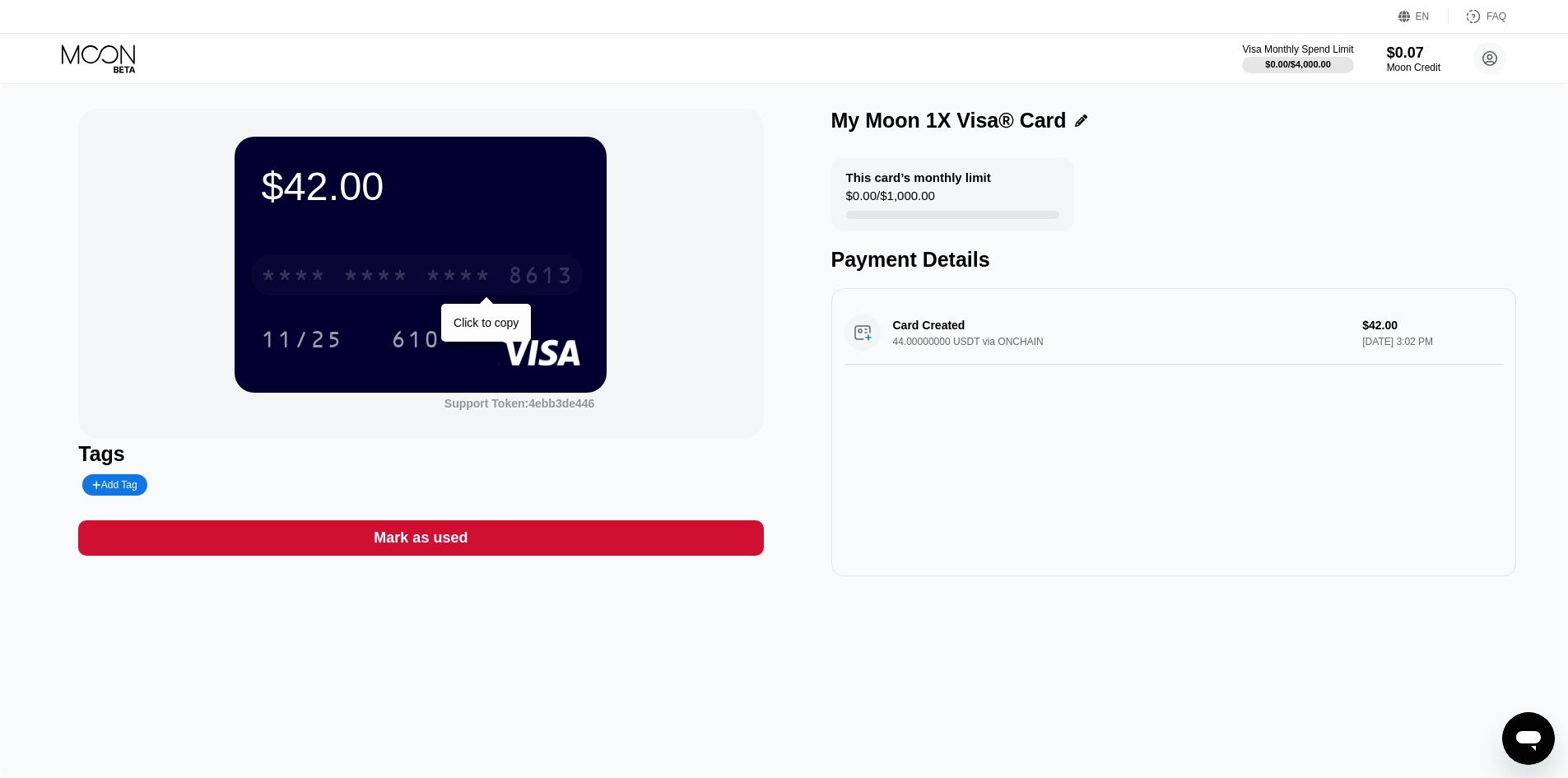
click at [442, 268] on div "* * * *" at bounding box center [458, 277] width 66 height 26
click at [205, 209] on div "$42.00 4513 6500 2382 8613 11/25 610 Support Token: 4ebb3de446" at bounding box center [421, 273] width 685 height 330
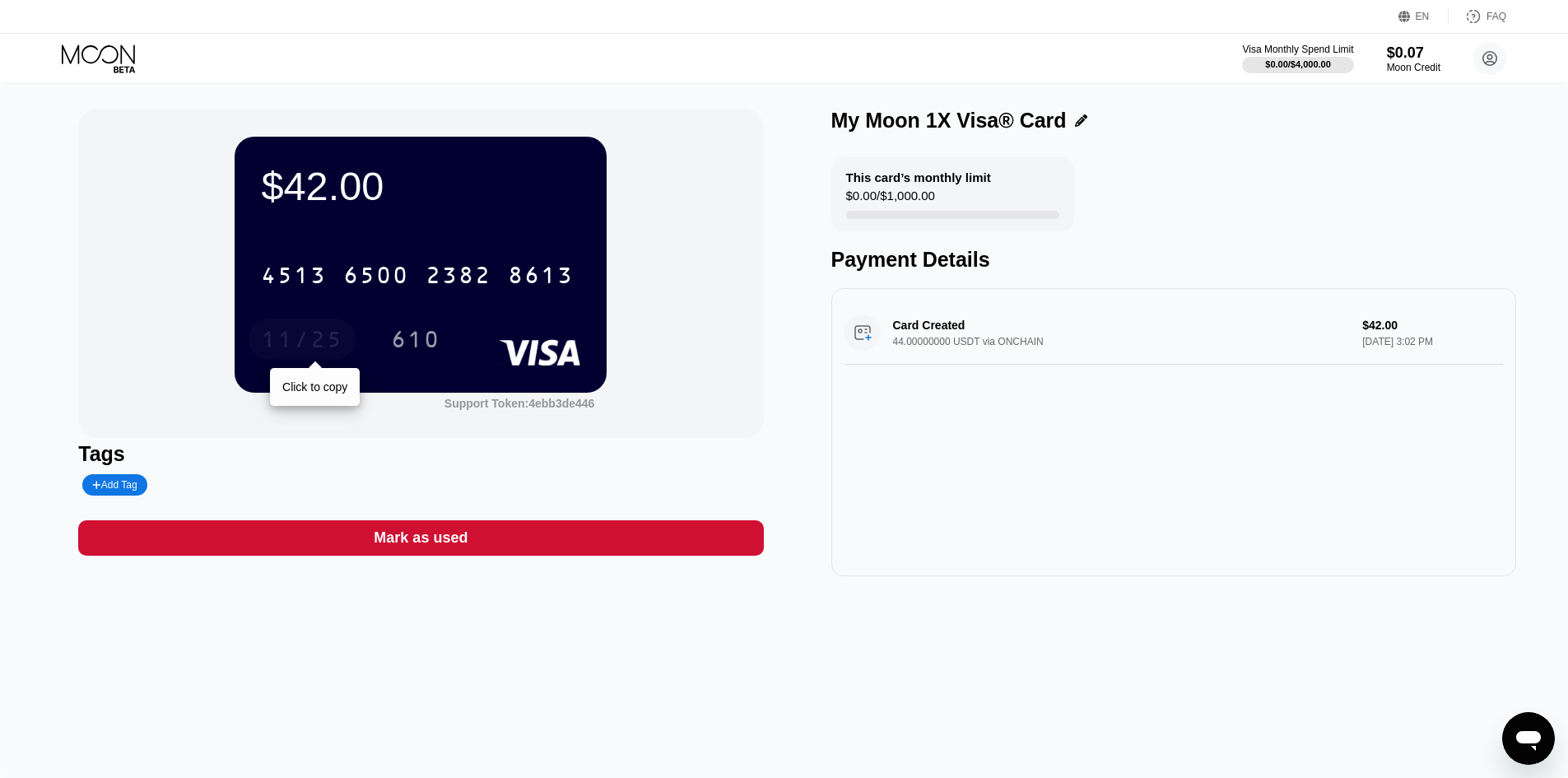
click at [331, 333] on div "11/25" at bounding box center [302, 342] width 82 height 26
click at [181, 161] on div "$42.00 4513 6500 2382 8613 11/25 610 Support Token: 4ebb3de446" at bounding box center [421, 273] width 685 height 330
